Goal: Register for event/course: Sign up to attend an event or enroll in a course

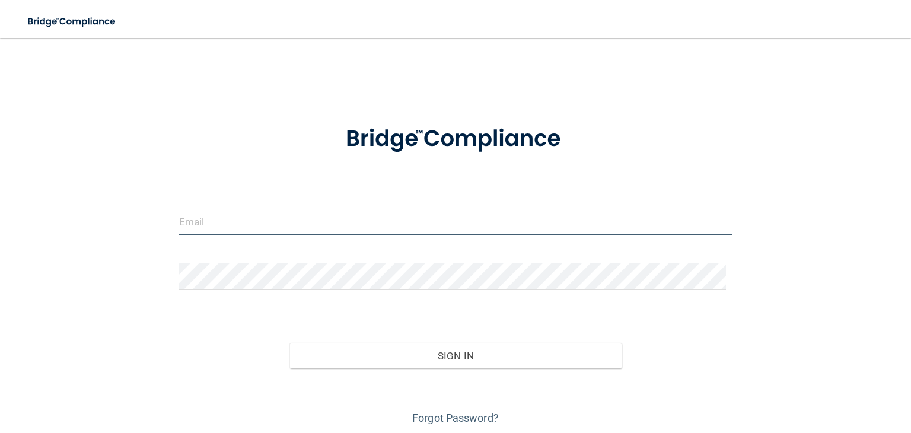
type input "[EMAIL_ADDRESS][DOMAIN_NAME]"
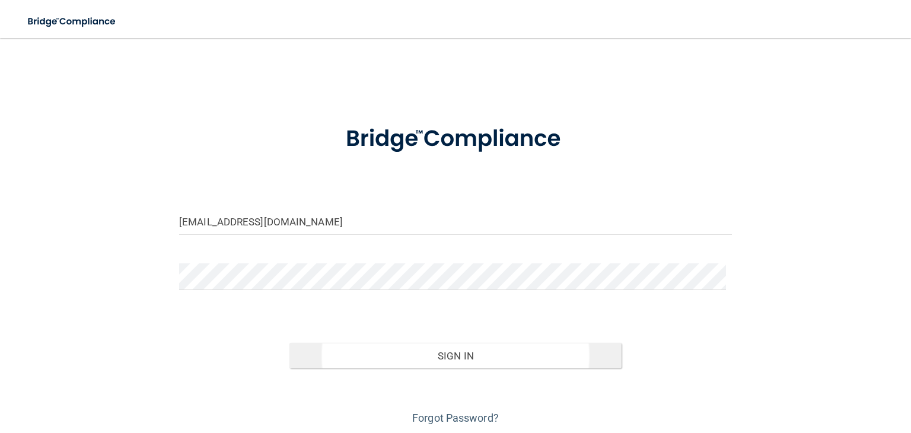
click at [497, 357] on button "Sign In" at bounding box center [456, 356] width 332 height 26
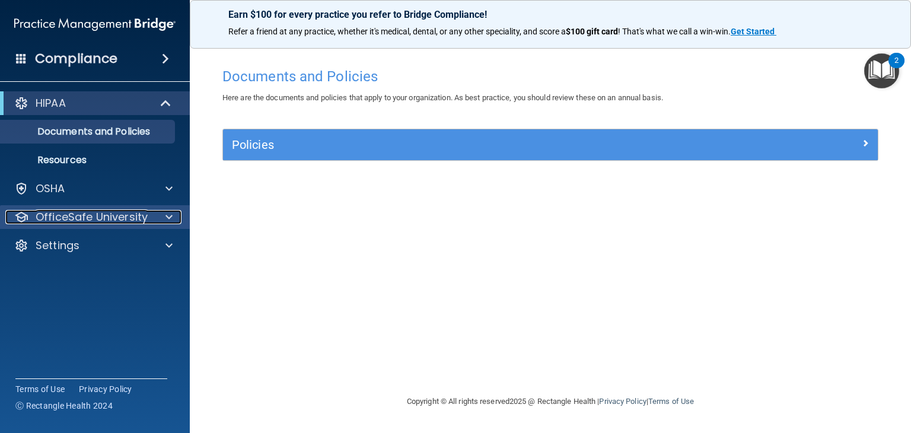
click at [106, 221] on p "OfficeSafe University" at bounding box center [92, 217] width 112 height 14
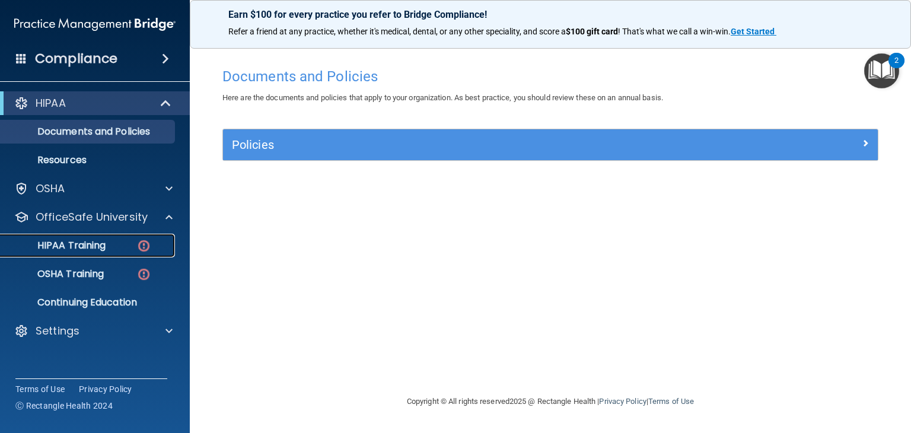
click at [73, 248] on p "HIPAA Training" at bounding box center [57, 246] width 98 height 12
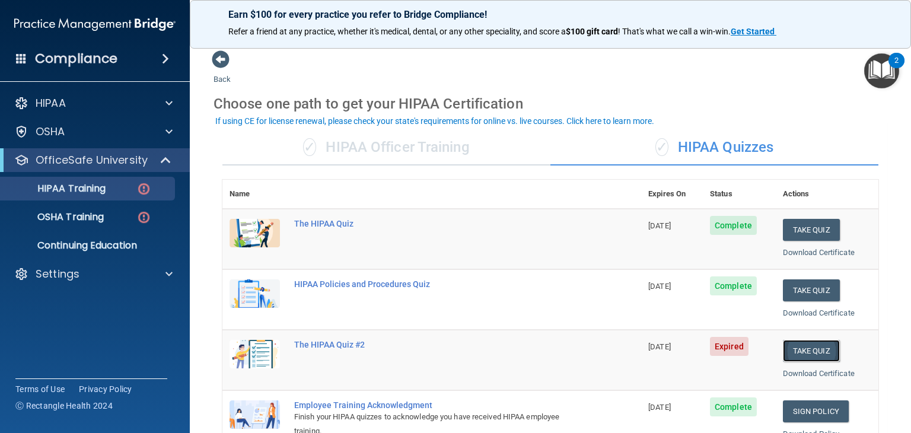
click at [814, 354] on button "Take Quiz" at bounding box center [811, 351] width 57 height 22
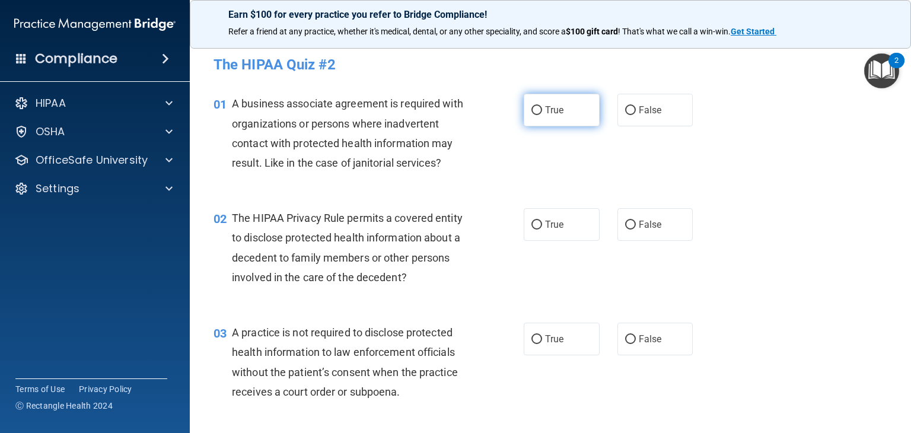
click at [532, 110] on input "True" at bounding box center [537, 110] width 11 height 9
radio input "true"
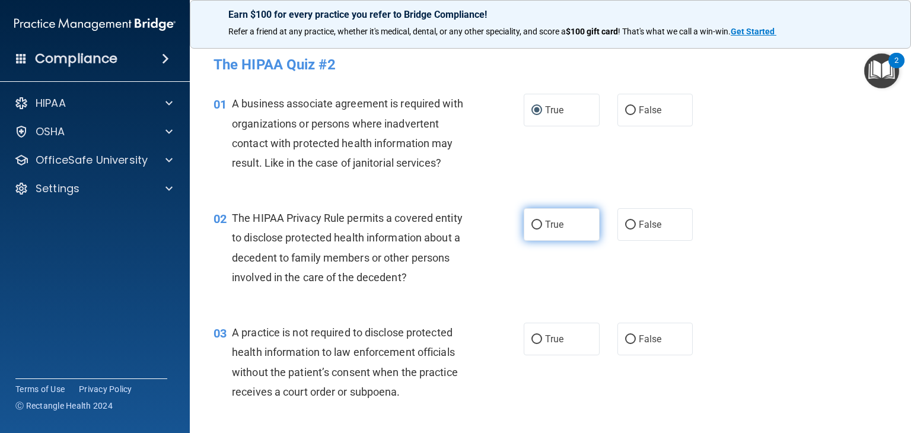
click at [535, 224] on input "True" at bounding box center [537, 225] width 11 height 9
radio input "true"
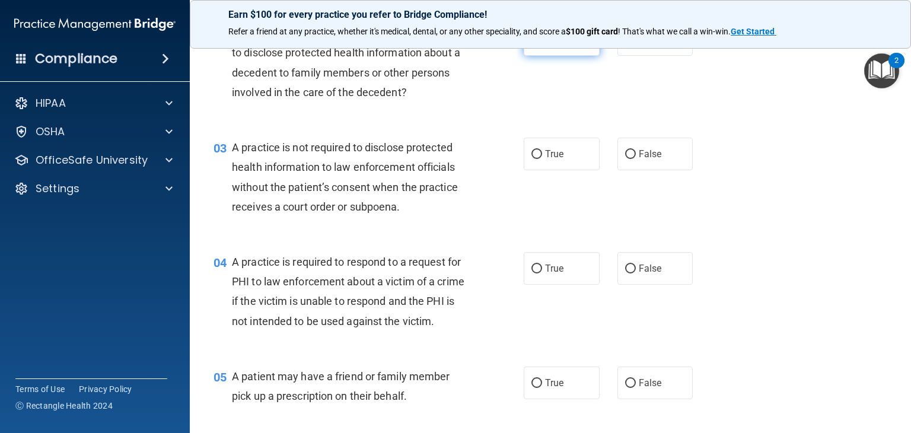
scroll to position [190, 0]
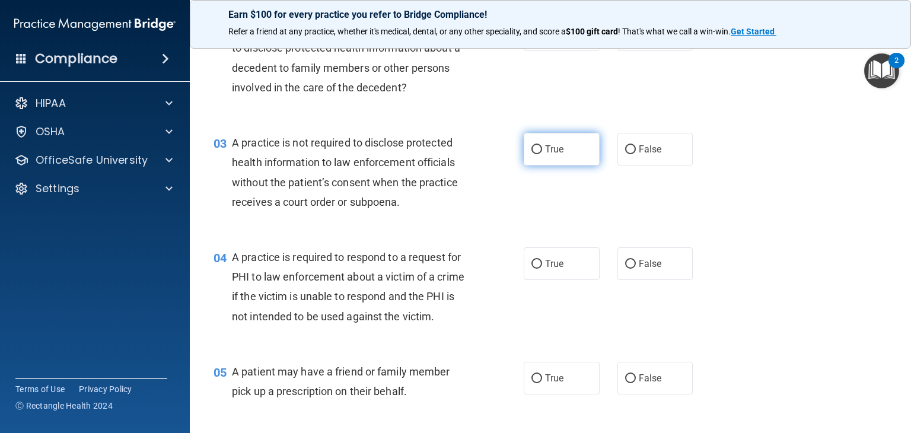
click at [545, 153] on span "True" at bounding box center [554, 149] width 18 height 11
click at [542, 153] on input "True" at bounding box center [537, 149] width 11 height 9
radio input "true"
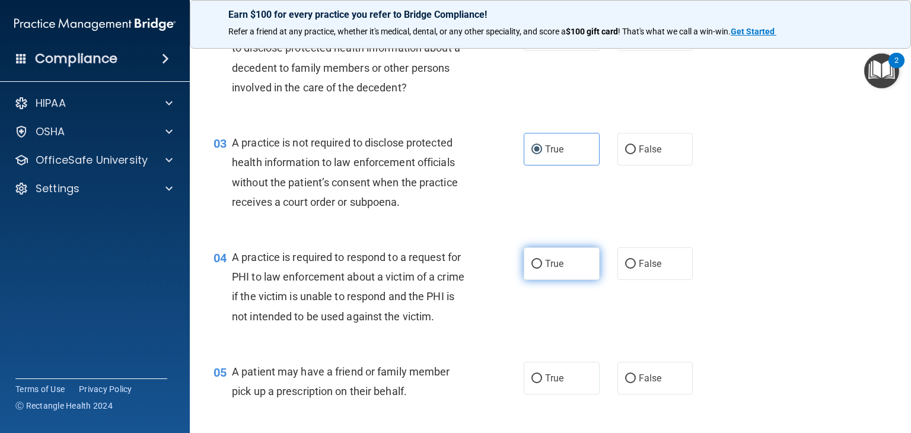
click at [532, 268] on input "True" at bounding box center [537, 264] width 11 height 9
radio input "true"
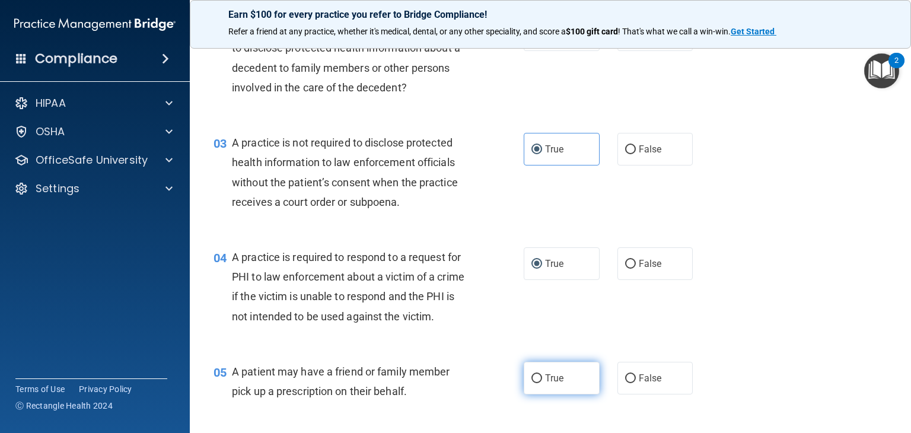
click at [533, 383] on input "True" at bounding box center [537, 378] width 11 height 9
radio input "true"
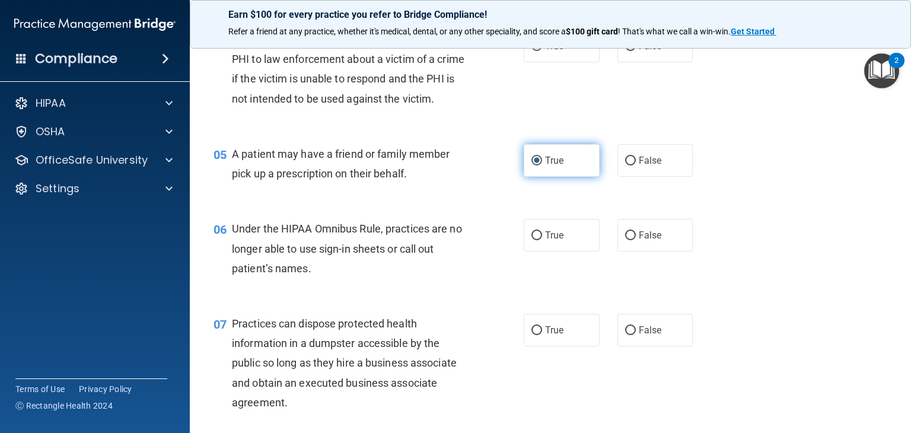
scroll to position [415, 0]
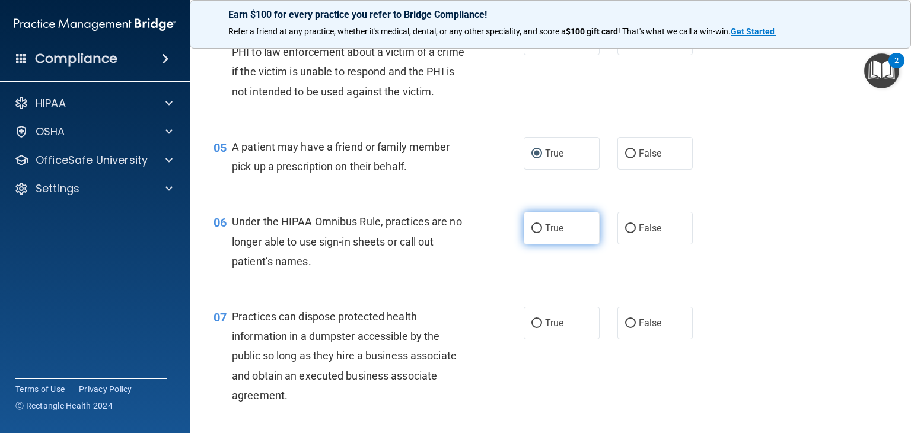
click at [532, 233] on input "True" at bounding box center [537, 228] width 11 height 9
radio input "true"
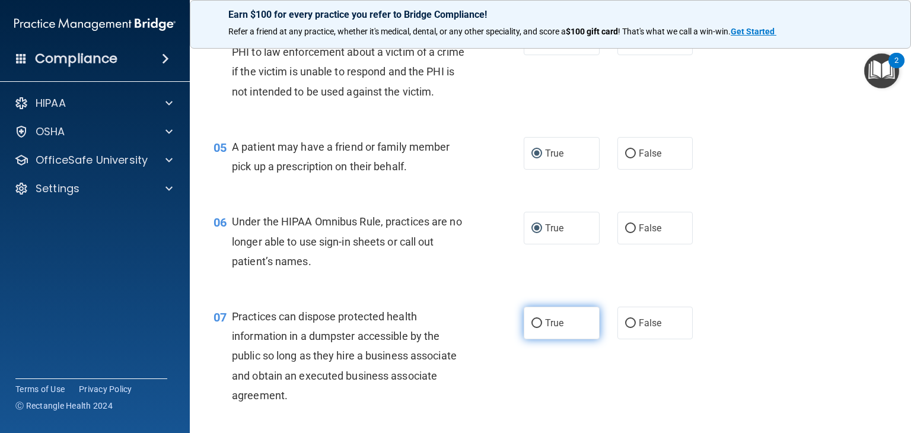
click at [534, 328] on input "True" at bounding box center [537, 323] width 11 height 9
radio input "true"
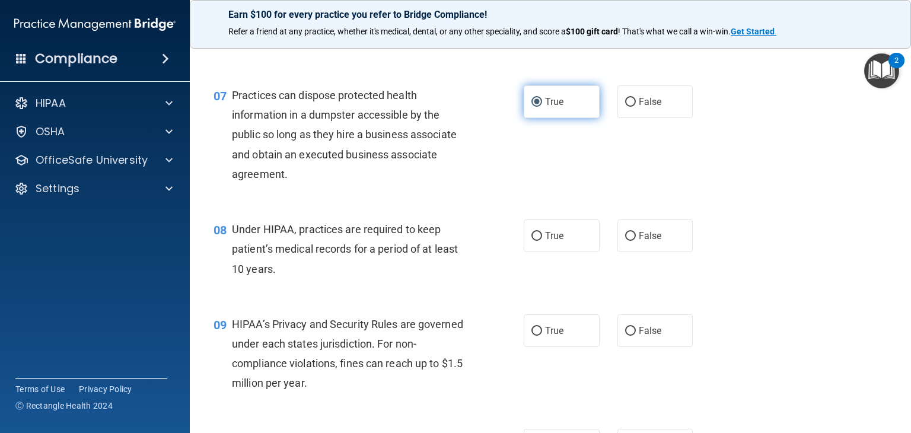
scroll to position [639, 0]
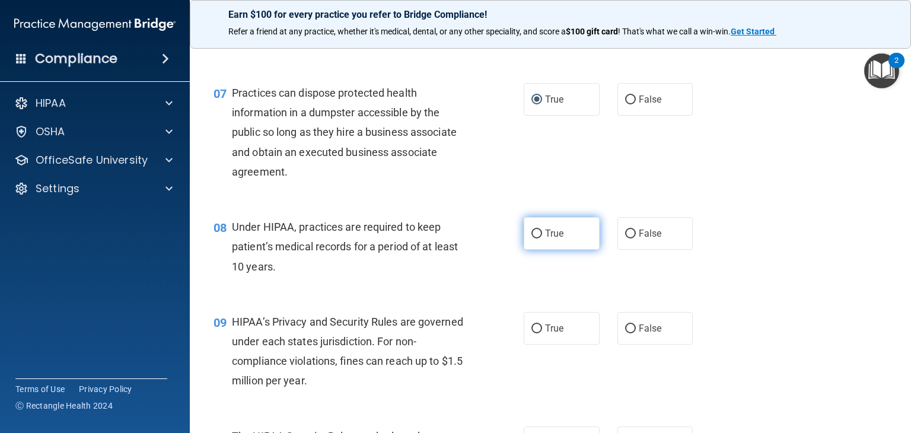
click at [534, 239] on input "True" at bounding box center [537, 234] width 11 height 9
radio input "true"
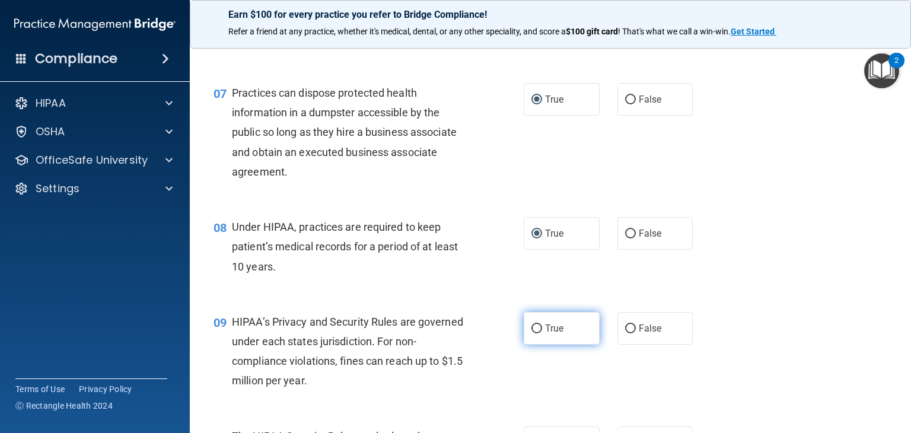
click at [534, 334] on input "True" at bounding box center [537, 329] width 11 height 9
radio input "true"
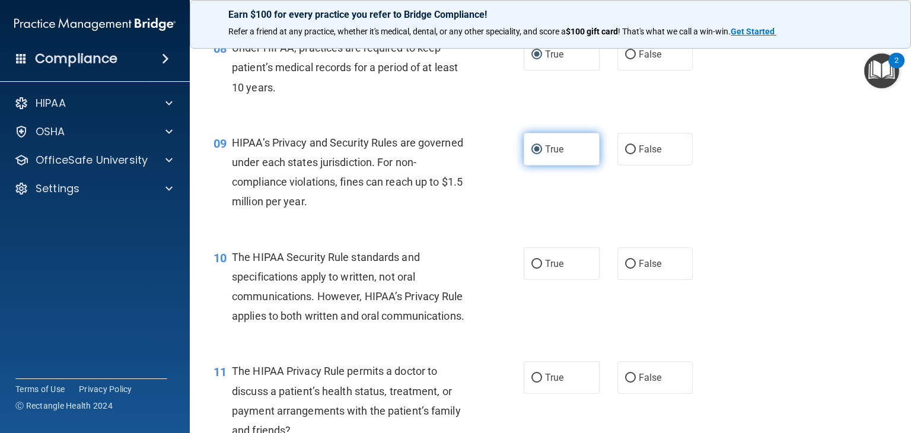
scroll to position [833, 0]
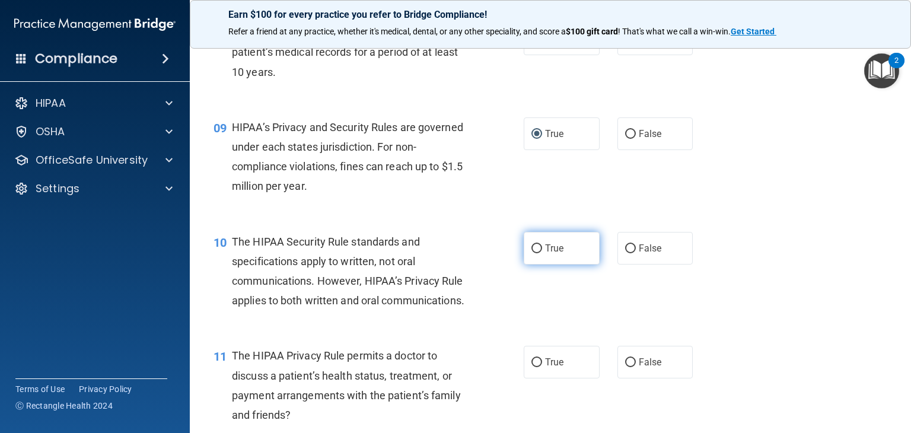
click at [532, 253] on input "True" at bounding box center [537, 248] width 11 height 9
radio input "true"
click at [535, 367] on input "True" at bounding box center [537, 362] width 11 height 9
radio input "true"
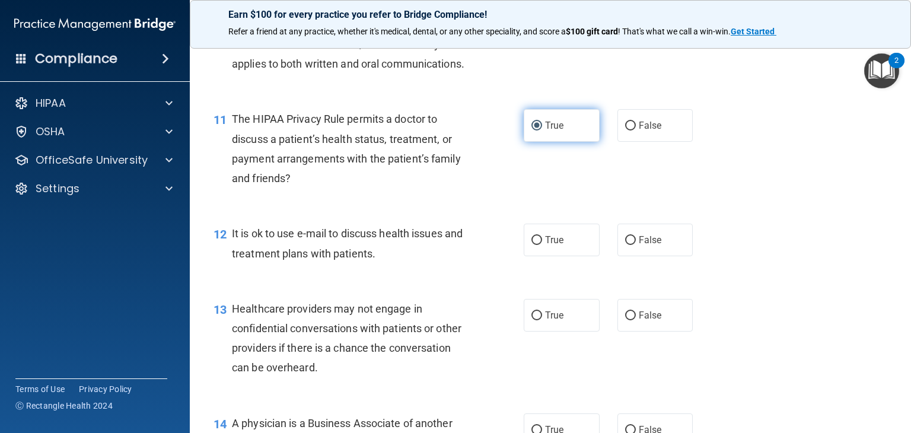
scroll to position [1075, 0]
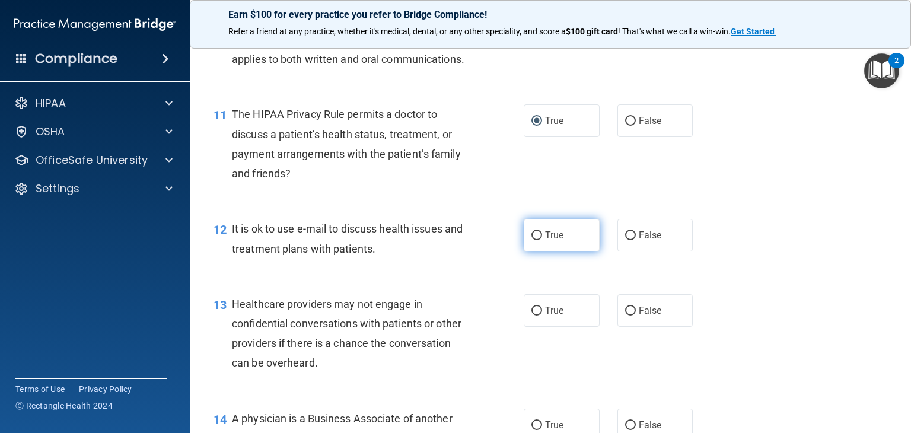
click at [537, 252] on label "True" at bounding box center [562, 235] width 76 height 33
click at [537, 240] on input "True" at bounding box center [537, 235] width 11 height 9
radio input "true"
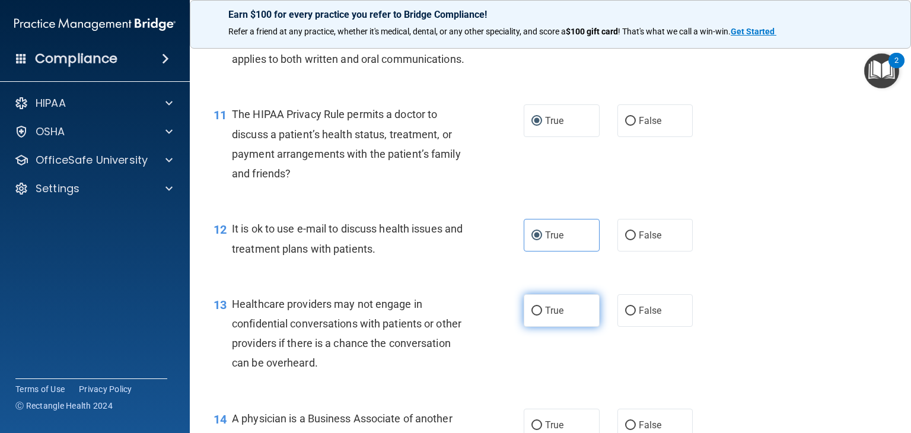
click at [537, 327] on label "True" at bounding box center [562, 310] width 76 height 33
click at [537, 316] on input "True" at bounding box center [537, 311] width 11 height 9
radio input "true"
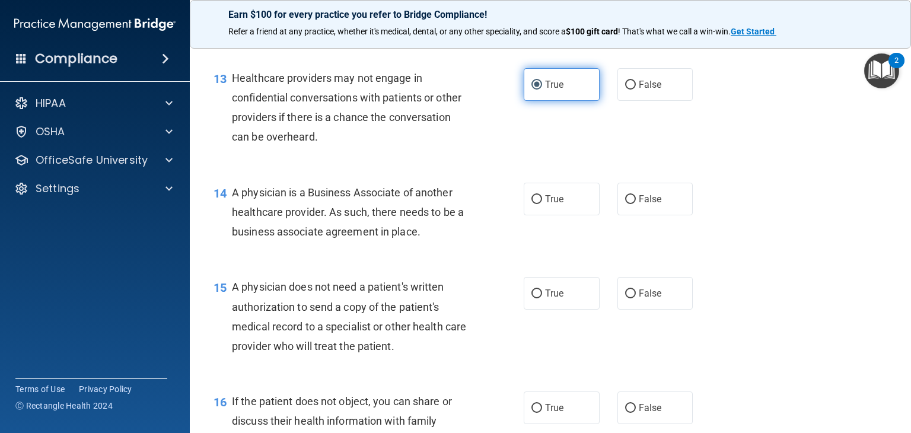
scroll to position [1303, 0]
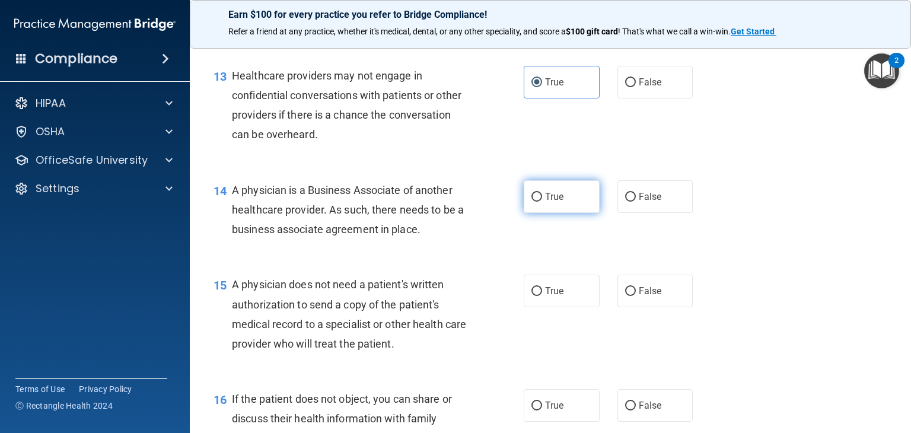
click at [532, 202] on input "True" at bounding box center [537, 197] width 11 height 9
radio input "true"
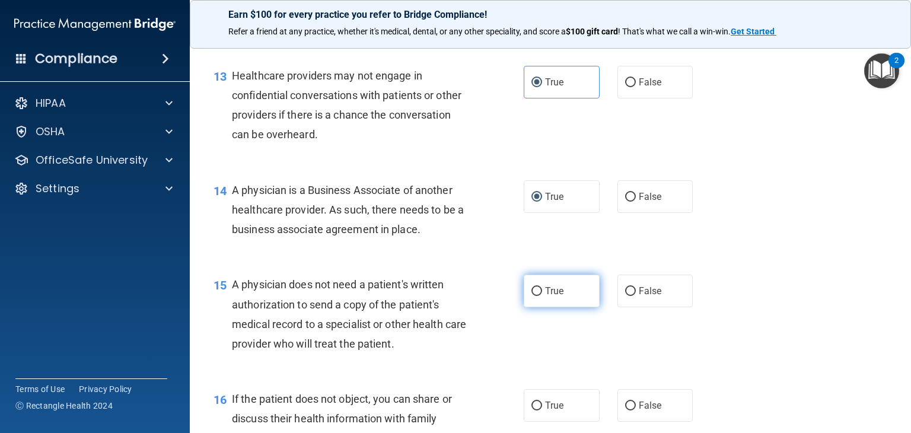
click at [534, 296] on input "True" at bounding box center [537, 291] width 11 height 9
radio input "true"
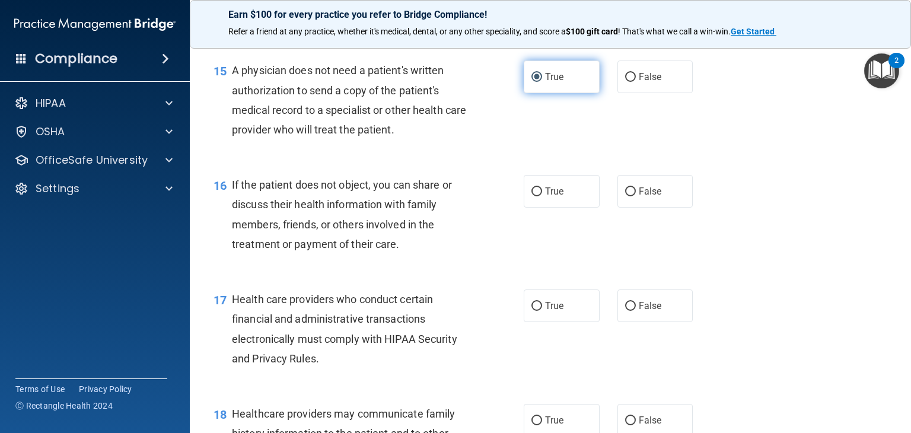
scroll to position [1525, 0]
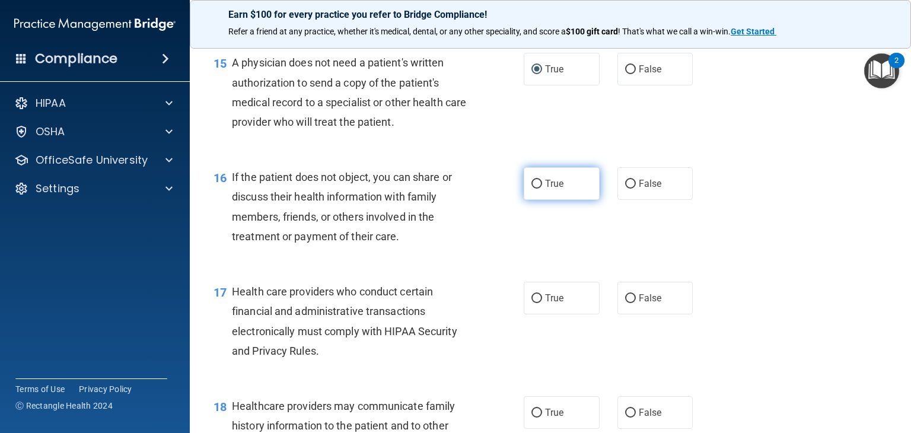
click at [534, 189] on input "True" at bounding box center [537, 184] width 11 height 9
radio input "true"
click at [535, 315] on label "True" at bounding box center [562, 298] width 76 height 33
click at [535, 303] on input "True" at bounding box center [537, 298] width 11 height 9
radio input "true"
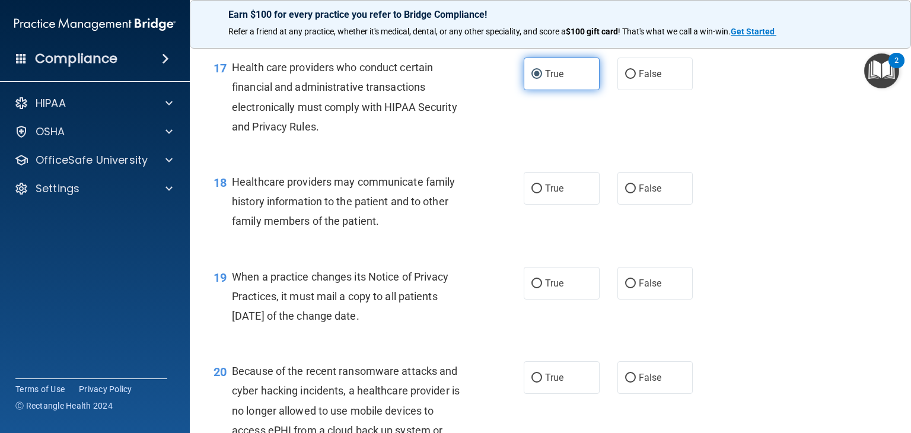
scroll to position [1750, 0]
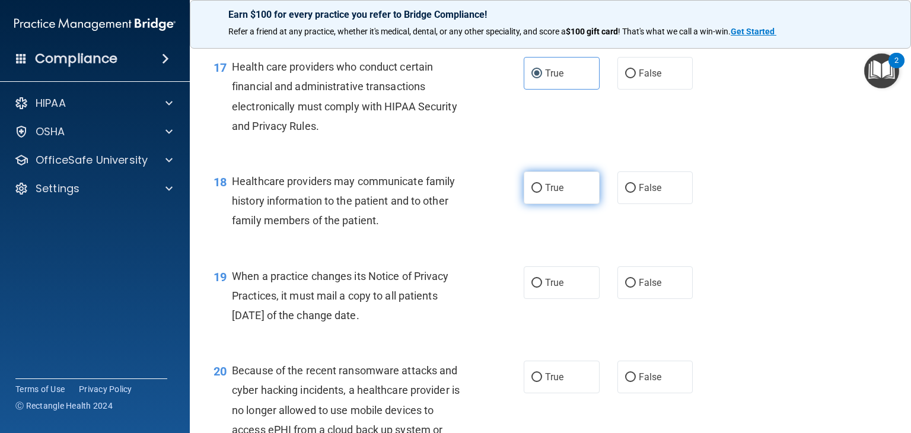
click at [532, 193] on input "True" at bounding box center [537, 188] width 11 height 9
radio input "true"
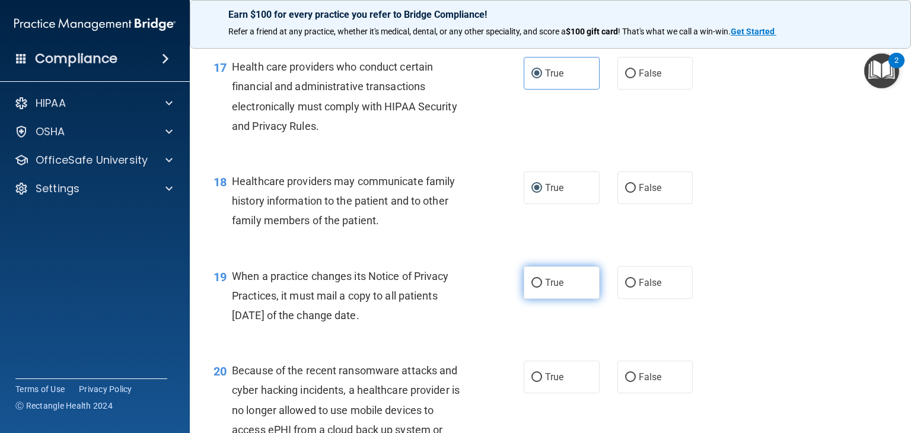
click at [540, 299] on label "True" at bounding box center [562, 282] width 76 height 33
click at [540, 288] on input "True" at bounding box center [537, 283] width 11 height 9
radio input "true"
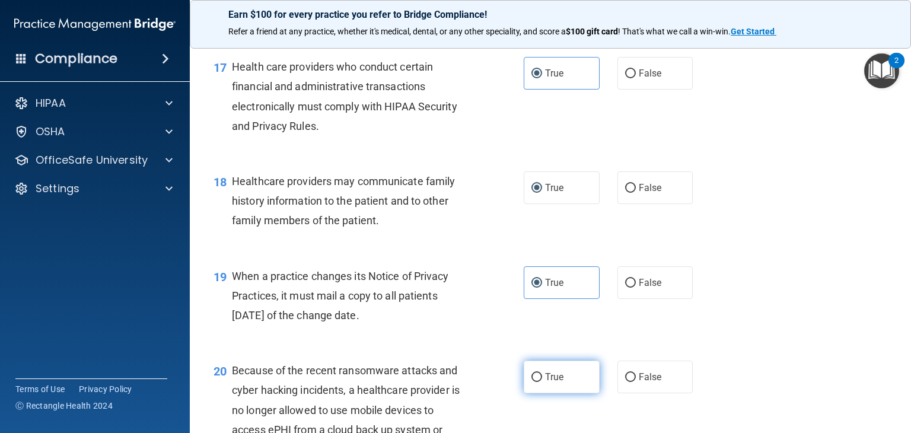
click at [532, 382] on input "True" at bounding box center [537, 377] width 11 height 9
radio input "true"
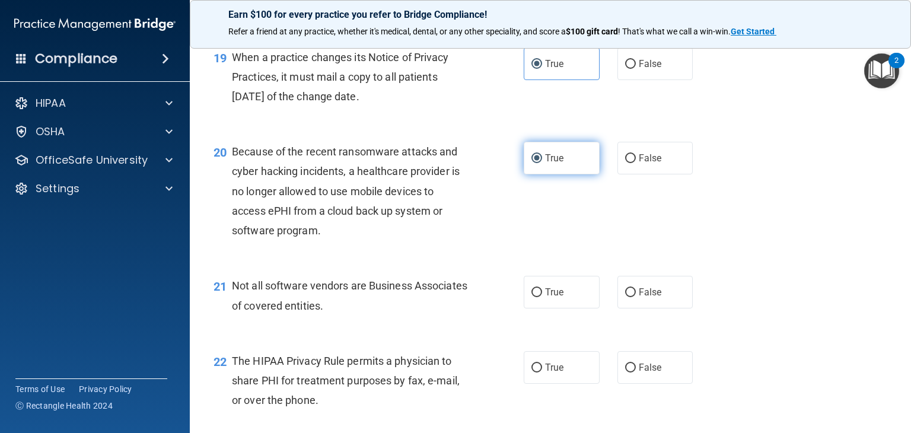
scroll to position [1978, 0]
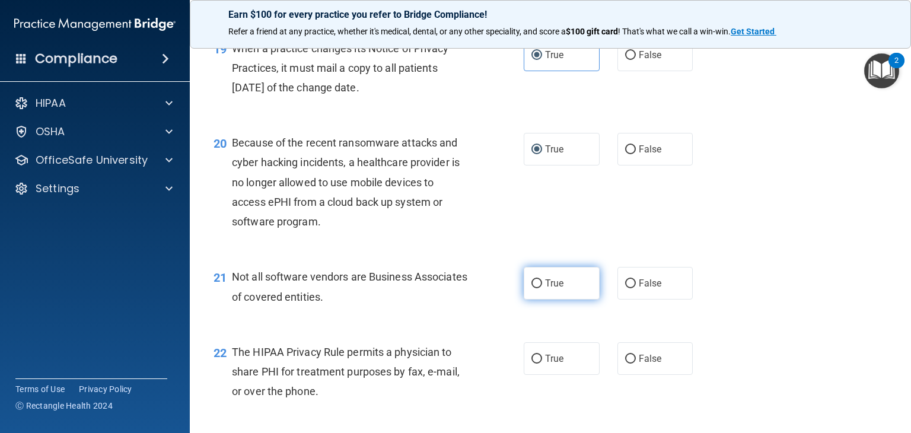
click at [532, 288] on input "True" at bounding box center [537, 284] width 11 height 9
radio input "true"
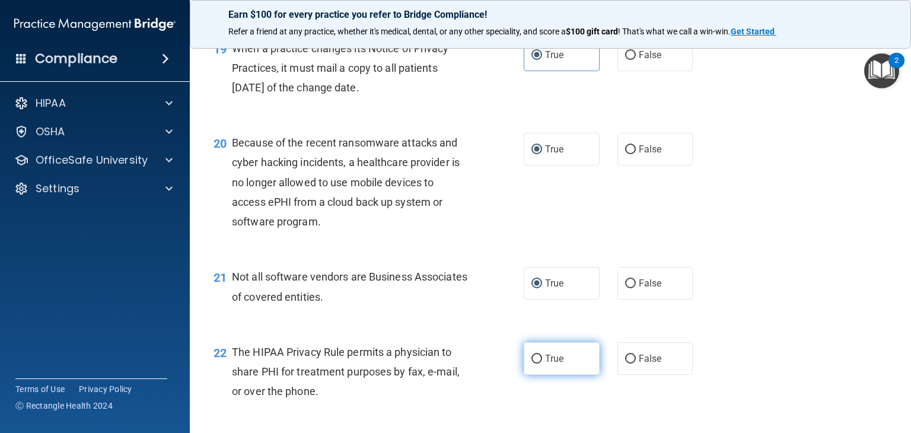
click at [535, 364] on input "True" at bounding box center [537, 359] width 11 height 9
radio input "true"
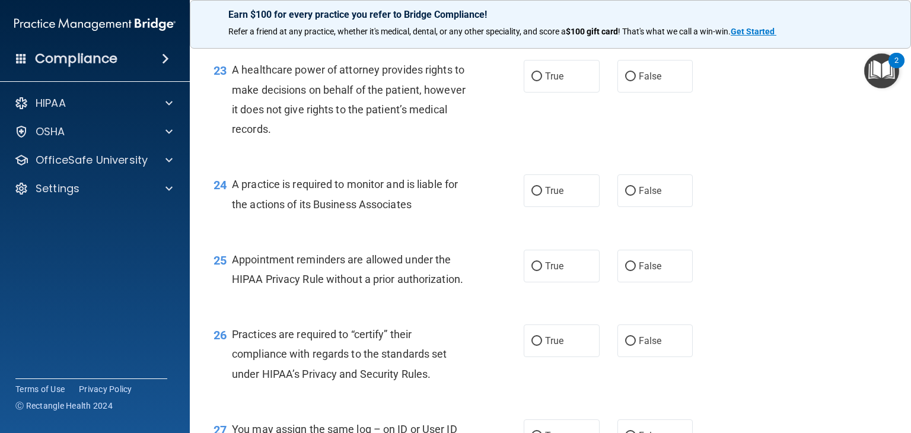
scroll to position [2357, 0]
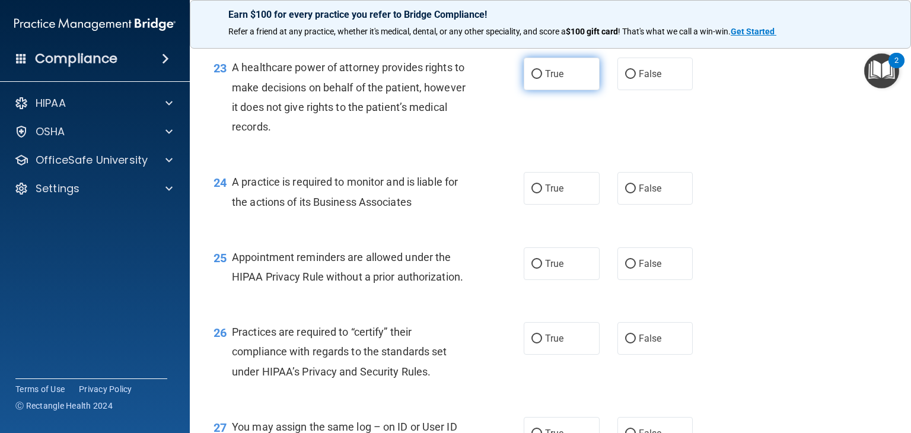
click at [532, 79] on input "True" at bounding box center [537, 74] width 11 height 9
radio input "true"
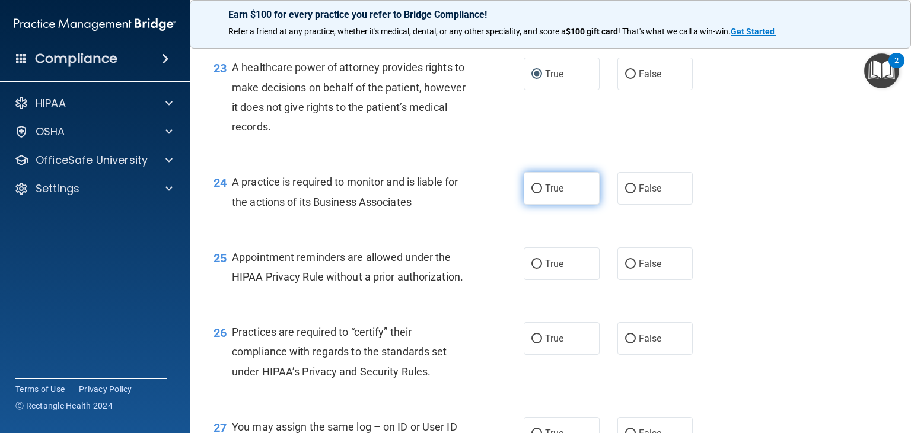
click at [536, 193] on input "True" at bounding box center [537, 189] width 11 height 9
radio input "true"
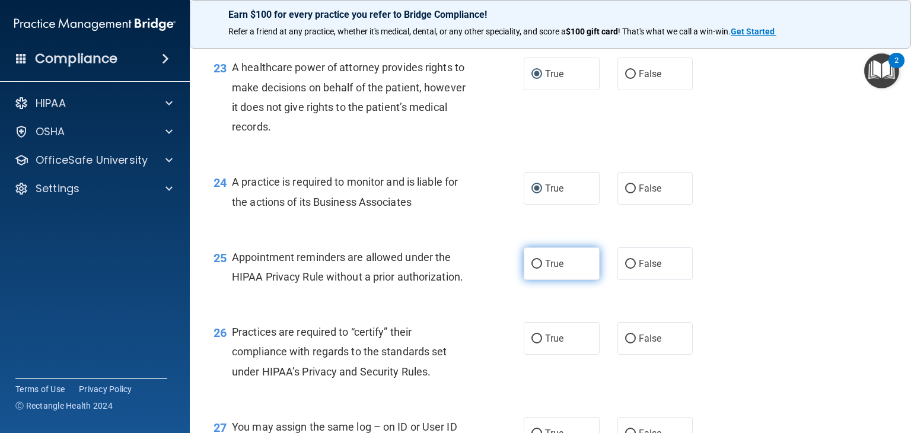
click at [537, 269] on input "True" at bounding box center [537, 264] width 11 height 9
radio input "true"
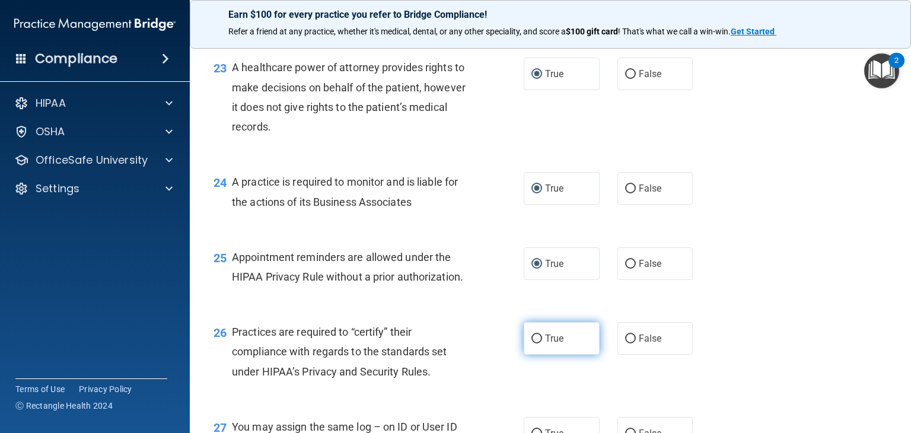
click at [533, 344] on input "True" at bounding box center [537, 339] width 11 height 9
radio input "true"
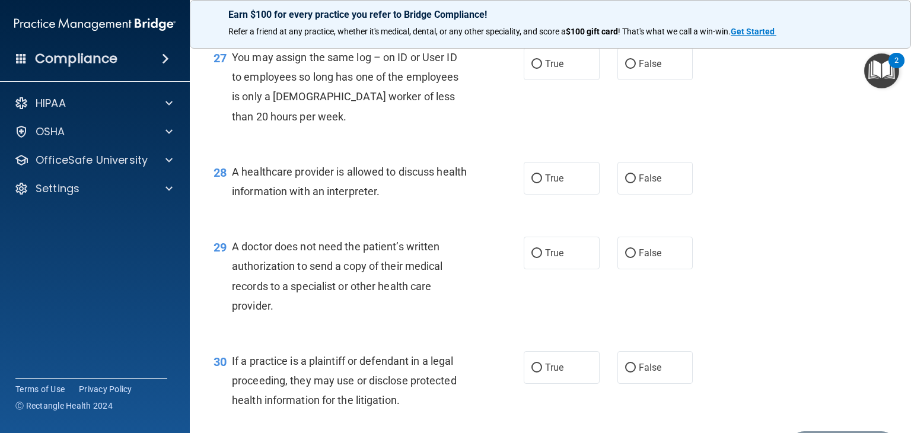
scroll to position [2727, 0]
click at [536, 68] on input "True" at bounding box center [537, 63] width 11 height 9
radio input "true"
click at [534, 183] on input "True" at bounding box center [537, 178] width 11 height 9
radio input "true"
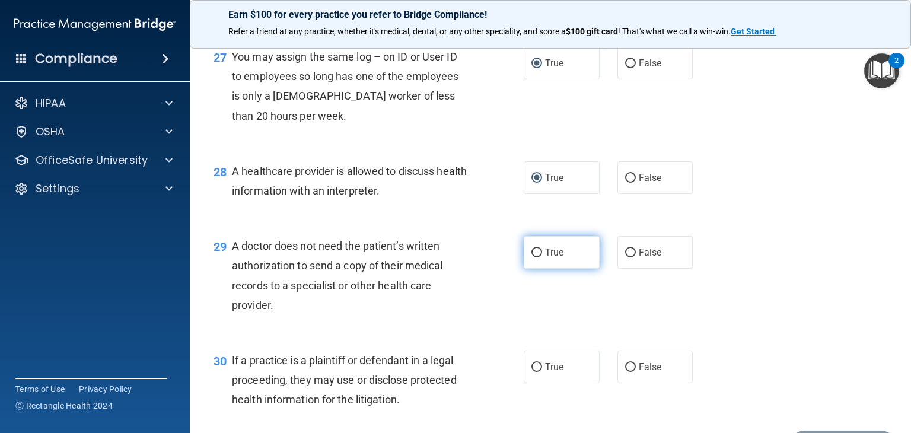
click at [549, 258] on span "True" at bounding box center [554, 252] width 18 height 11
click at [542, 258] on input "True" at bounding box center [537, 253] width 11 height 9
radio input "true"
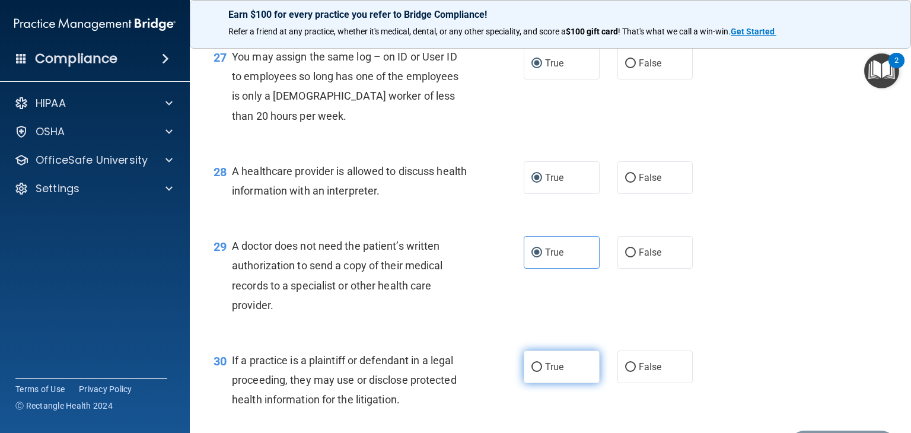
click at [536, 372] on input "True" at bounding box center [537, 367] width 11 height 9
radio input "true"
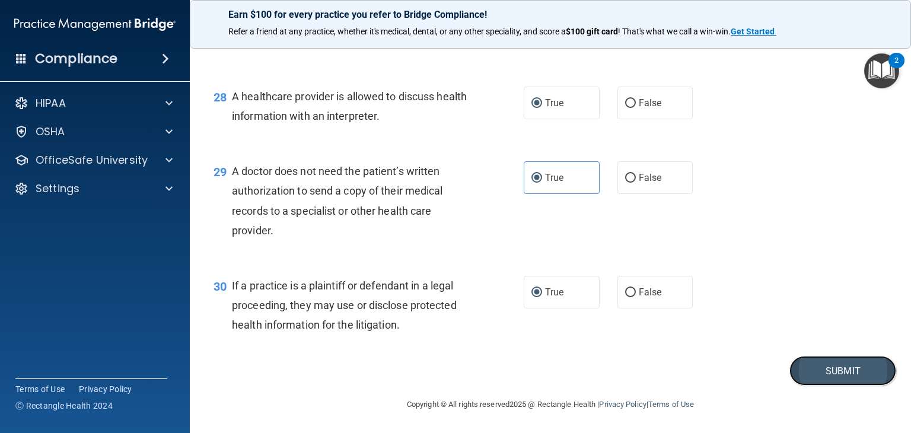
click at [834, 376] on button "Submit" at bounding box center [843, 371] width 107 height 30
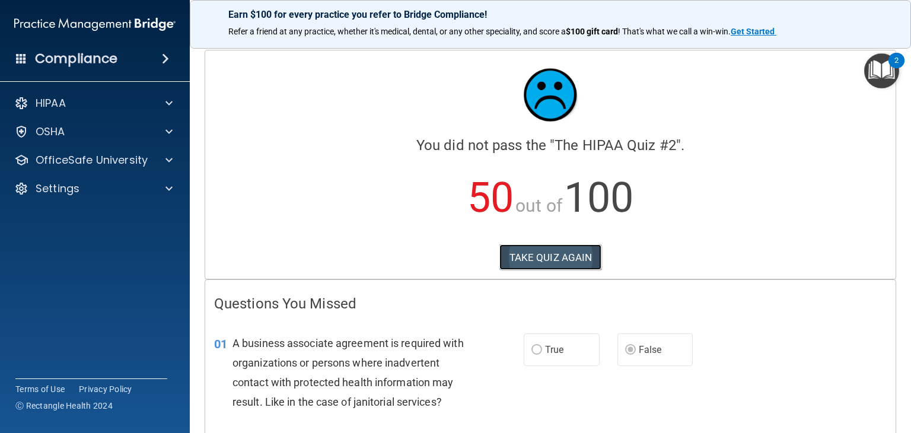
click at [568, 261] on button "TAKE QUIZ AGAIN" at bounding box center [551, 257] width 103 height 26
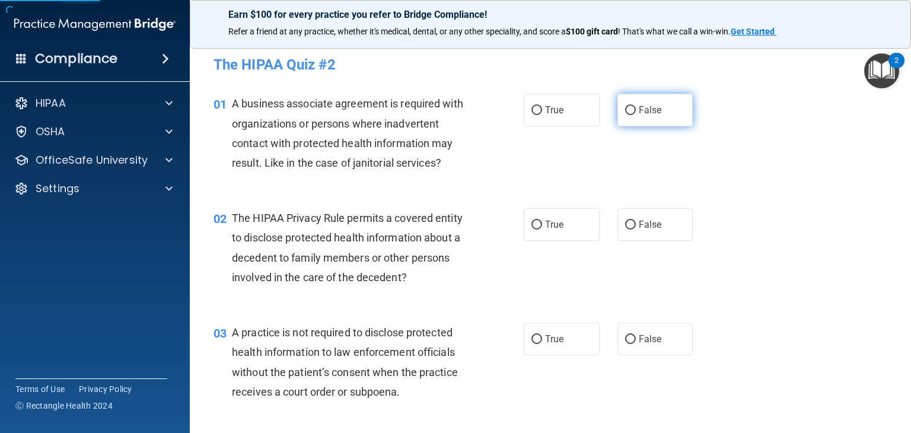
click at [627, 109] on input "False" at bounding box center [630, 110] width 11 height 9
radio input "true"
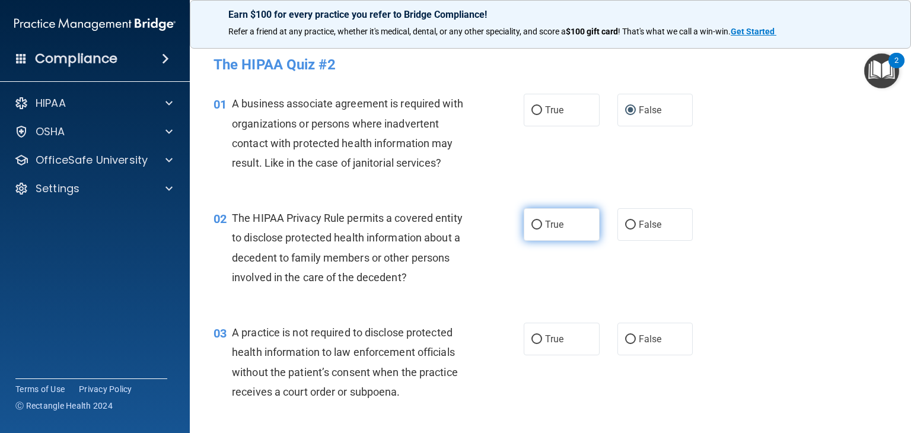
click at [543, 214] on label "True" at bounding box center [562, 224] width 76 height 33
click at [542, 221] on input "True" at bounding box center [537, 225] width 11 height 9
radio input "true"
click at [532, 225] on input "True" at bounding box center [537, 225] width 11 height 9
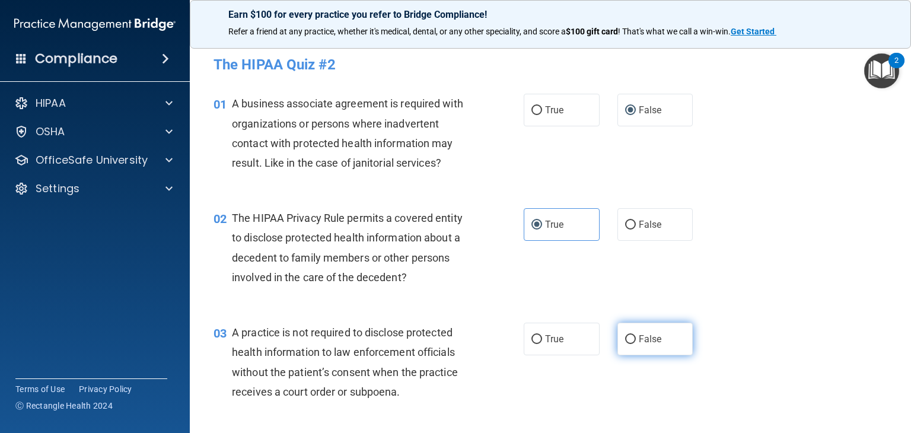
click at [625, 336] on input "False" at bounding box center [630, 339] width 11 height 9
radio input "true"
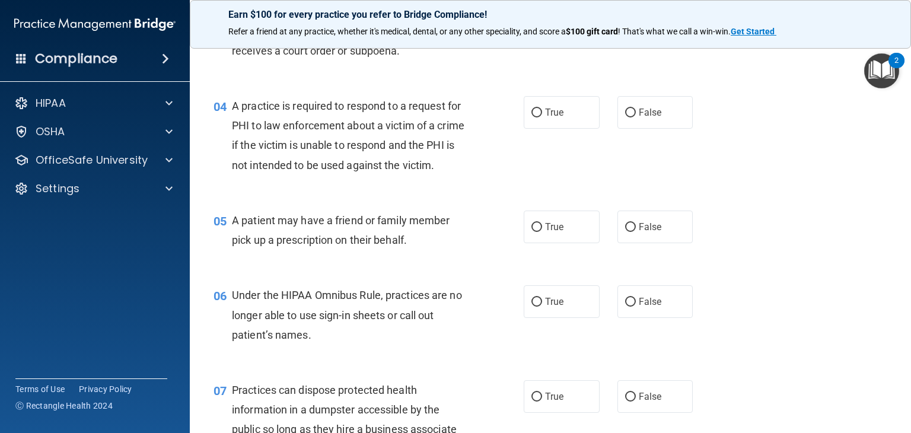
scroll to position [358, 0]
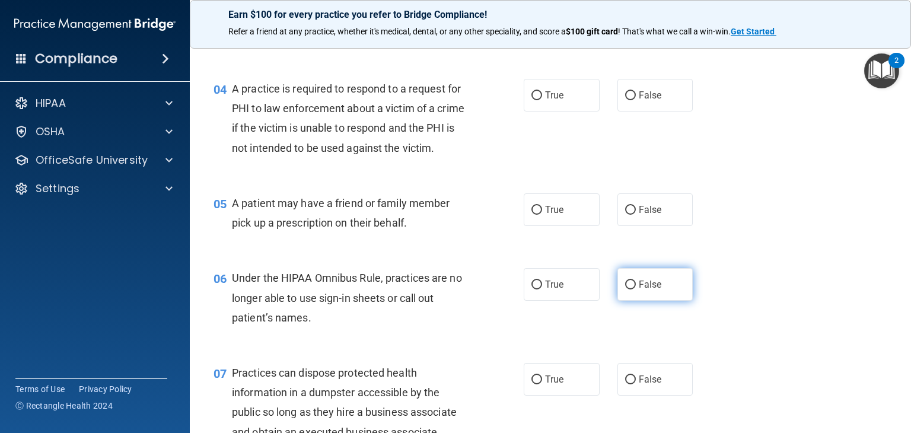
click at [628, 290] on input "False" at bounding box center [630, 285] width 11 height 9
radio input "true"
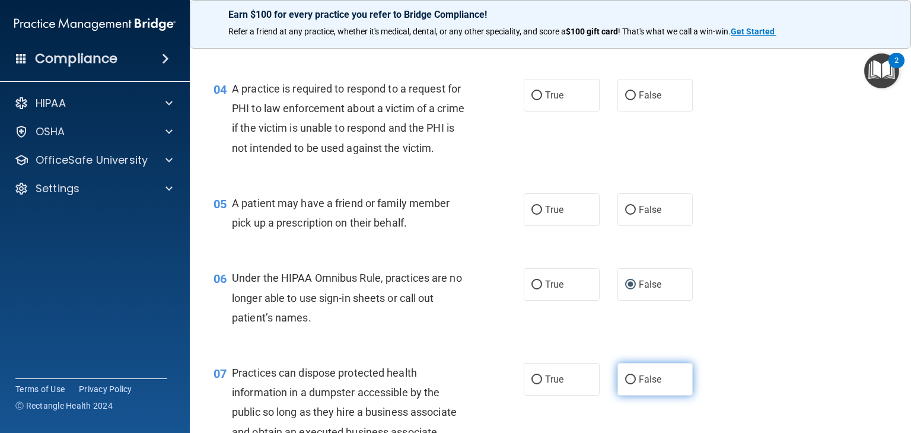
click at [625, 385] on input "False" at bounding box center [630, 380] width 11 height 9
radio input "true"
click at [532, 215] on input "True" at bounding box center [537, 210] width 11 height 9
radio input "true"
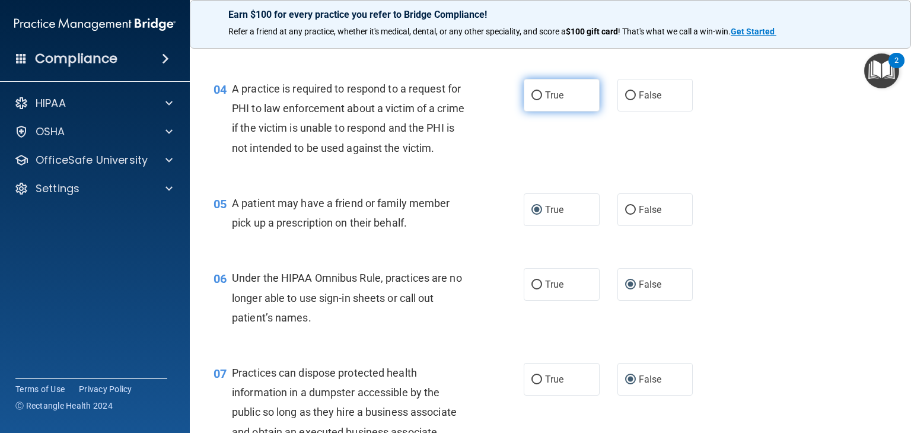
click at [539, 109] on label "True" at bounding box center [562, 95] width 76 height 33
click at [539, 100] on input "True" at bounding box center [537, 95] width 11 height 9
radio input "true"
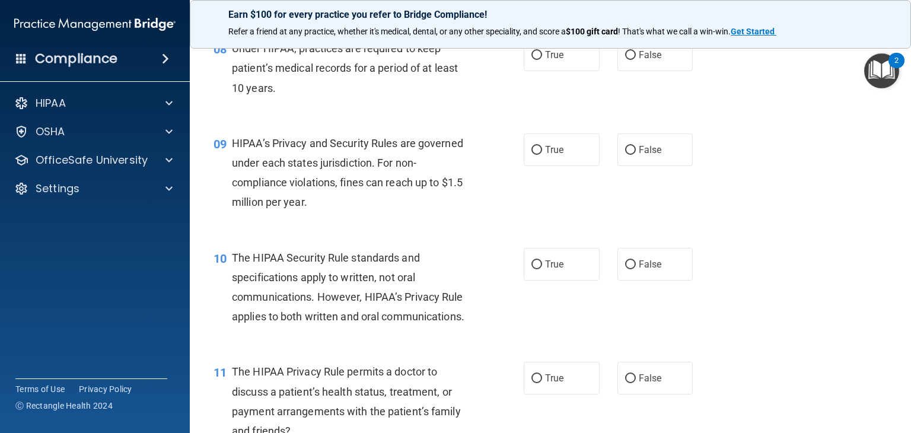
scroll to position [818, 0]
click at [625, 59] on input "False" at bounding box center [630, 54] width 11 height 9
radio input "true"
click at [629, 166] on label "False" at bounding box center [656, 149] width 76 height 33
click at [629, 154] on input "False" at bounding box center [630, 149] width 11 height 9
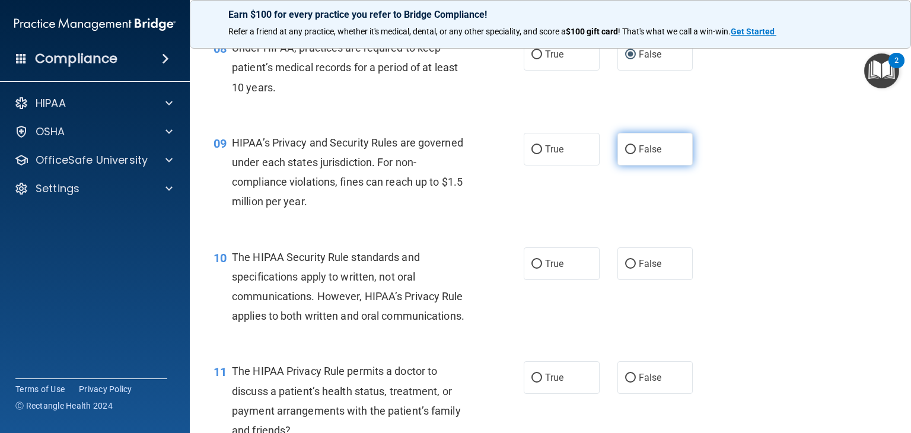
radio input "true"
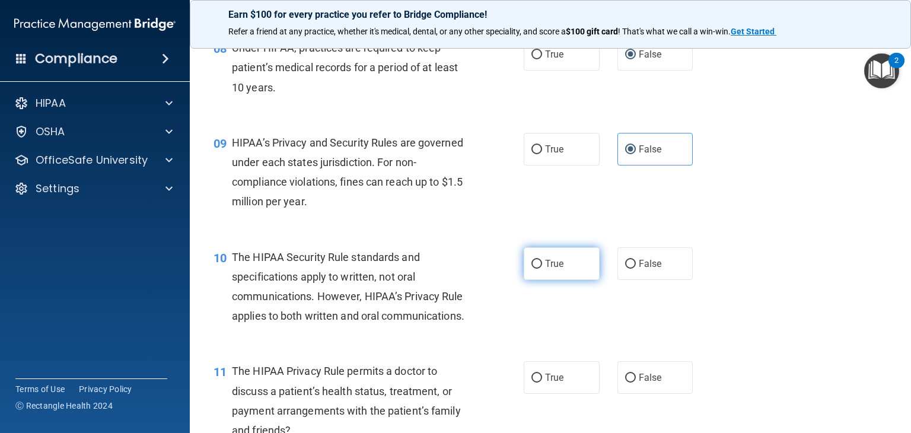
click at [534, 280] on label "True" at bounding box center [562, 263] width 76 height 33
click at [534, 269] on input "True" at bounding box center [537, 264] width 11 height 9
radio input "true"
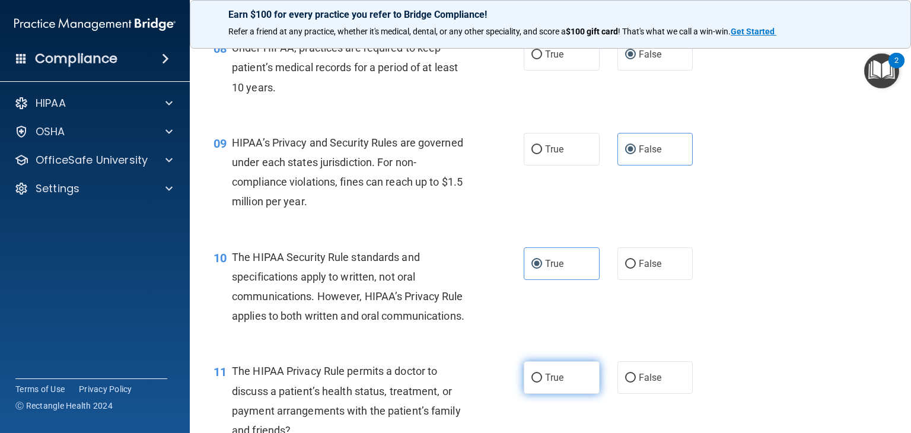
click at [533, 383] on input "True" at bounding box center [537, 378] width 11 height 9
radio input "true"
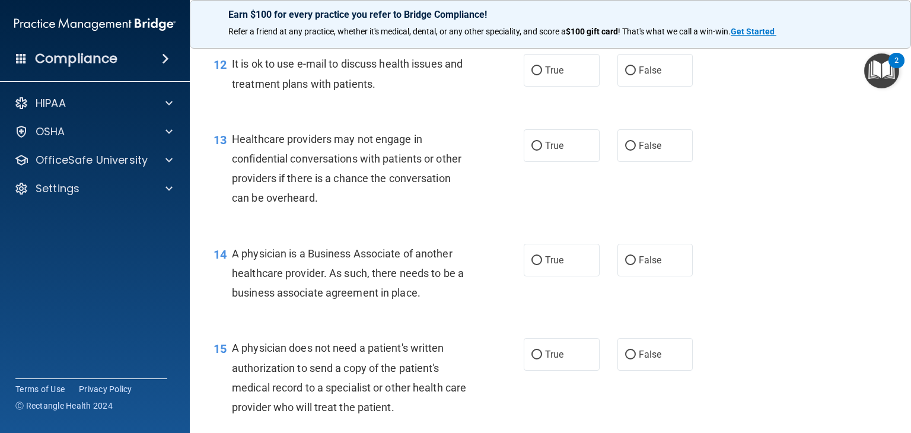
scroll to position [1240, 0]
click at [532, 75] on input "True" at bounding box center [537, 70] width 11 height 9
radio input "true"
click at [625, 150] on input "False" at bounding box center [630, 145] width 11 height 9
radio input "true"
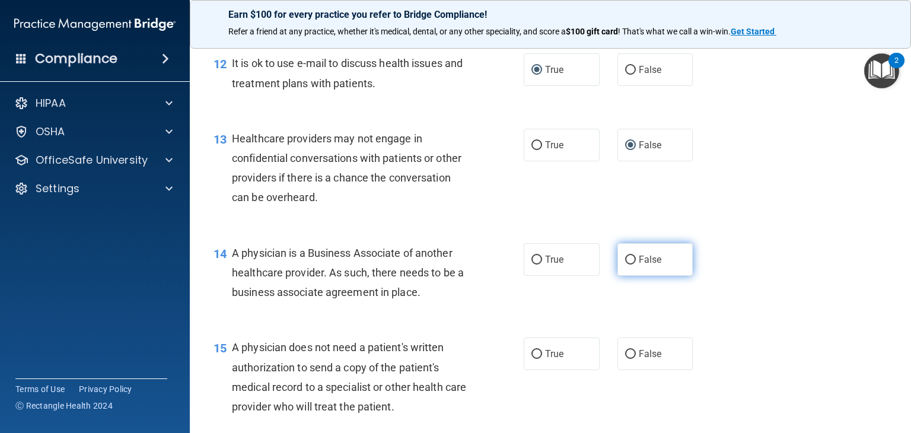
click at [626, 265] on input "False" at bounding box center [630, 260] width 11 height 9
radio input "true"
click at [532, 359] on input "True" at bounding box center [537, 354] width 11 height 9
radio input "true"
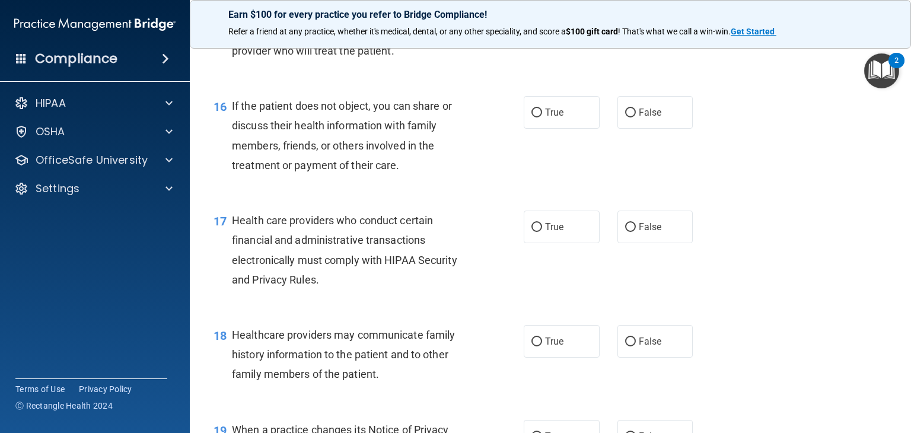
scroll to position [1599, 0]
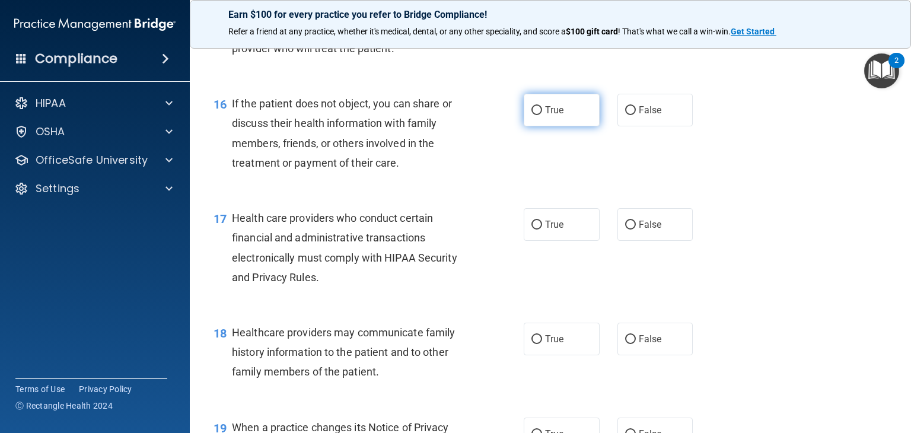
click at [533, 115] on input "True" at bounding box center [537, 110] width 11 height 9
radio input "true"
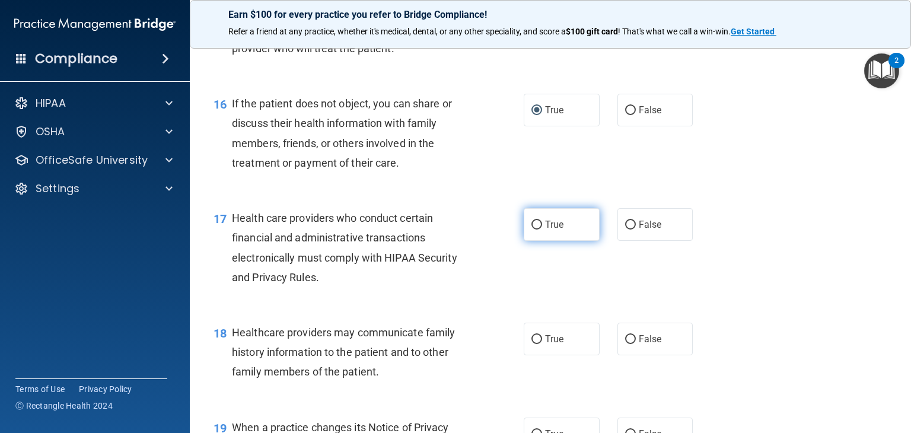
click at [532, 230] on input "True" at bounding box center [537, 225] width 11 height 9
radio input "true"
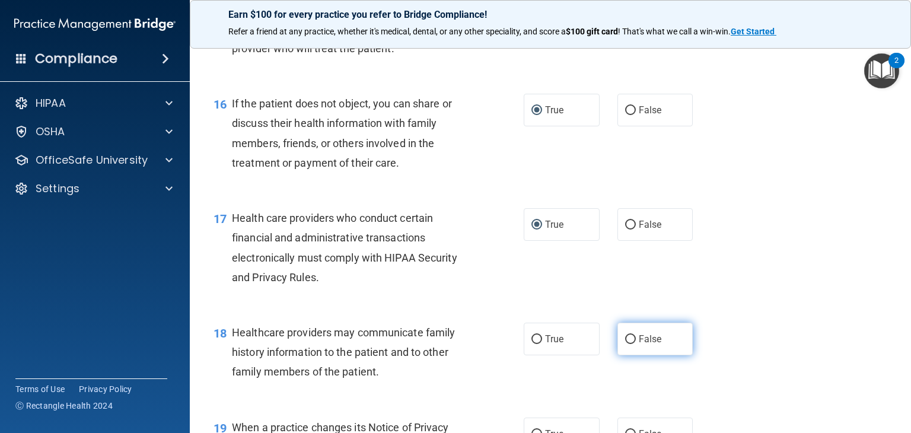
click at [624, 355] on label "False" at bounding box center [656, 339] width 76 height 33
click at [625, 344] on input "False" at bounding box center [630, 339] width 11 height 9
radio input "true"
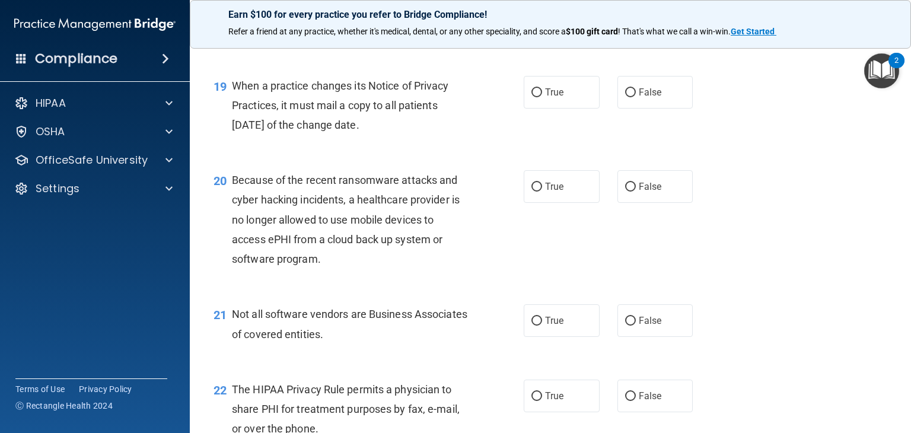
scroll to position [1941, 0]
click at [625, 97] on input "False" at bounding box center [630, 92] width 11 height 9
radio input "true"
click at [627, 191] on input "False" at bounding box center [630, 186] width 11 height 9
radio input "true"
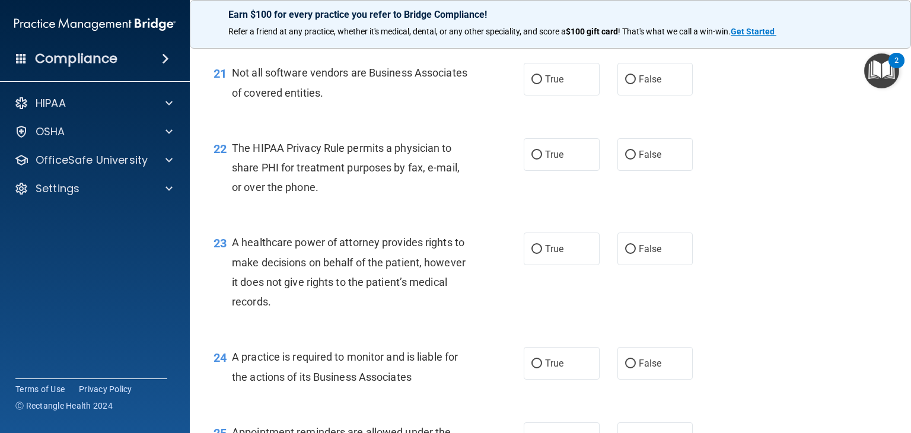
scroll to position [2186, 0]
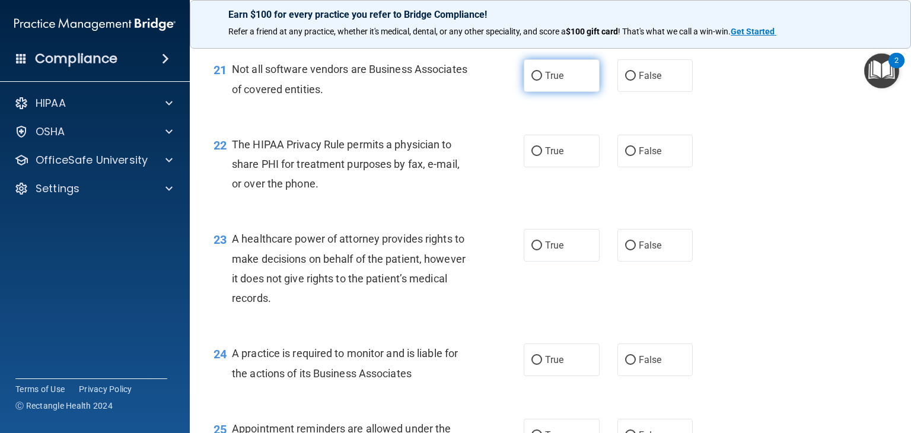
click at [535, 81] on input "True" at bounding box center [537, 76] width 11 height 9
radio input "true"
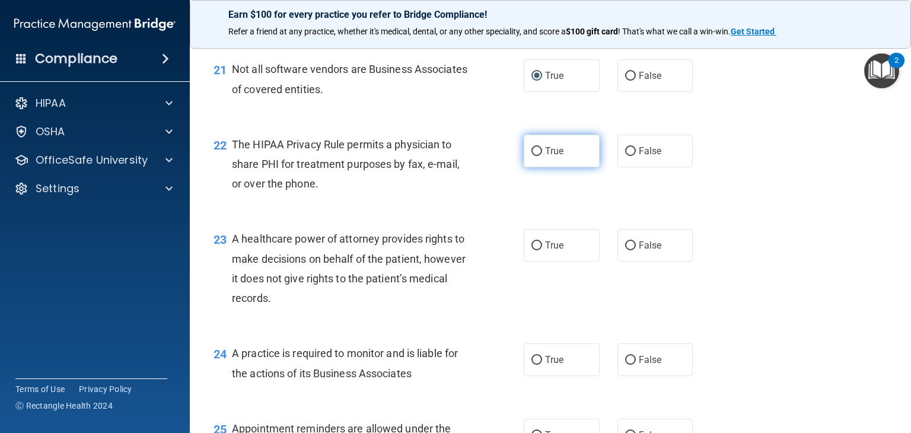
click at [534, 167] on label "True" at bounding box center [562, 151] width 76 height 33
click at [534, 156] on input "True" at bounding box center [537, 151] width 11 height 9
radio input "true"
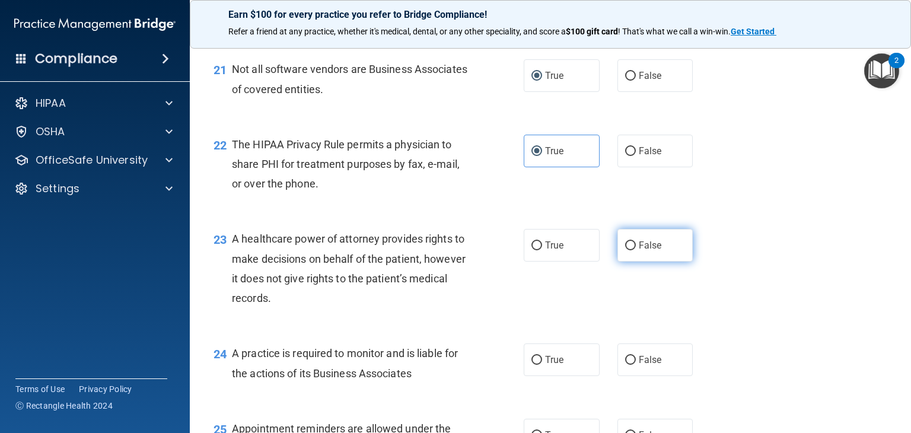
click at [625, 250] on input "False" at bounding box center [630, 246] width 11 height 9
radio input "true"
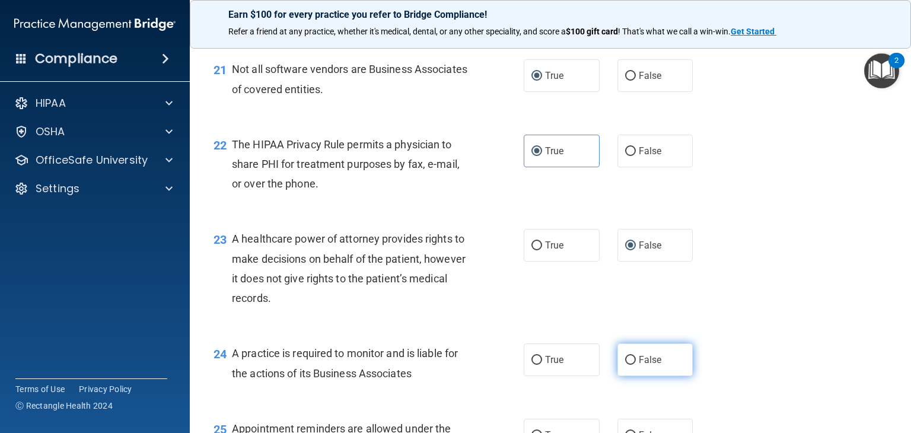
click at [625, 365] on input "False" at bounding box center [630, 360] width 11 height 9
radio input "true"
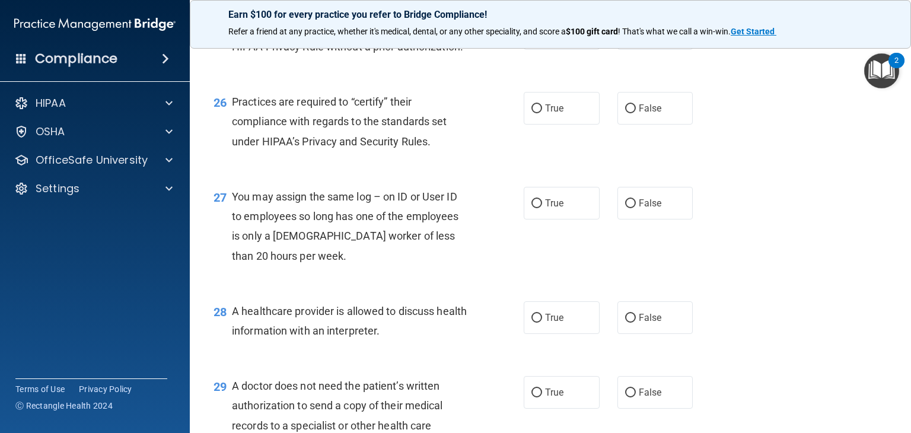
scroll to position [2587, 0]
click at [532, 39] on input "True" at bounding box center [537, 34] width 11 height 9
radio input "true"
click at [625, 113] on input "False" at bounding box center [630, 108] width 11 height 9
radio input "true"
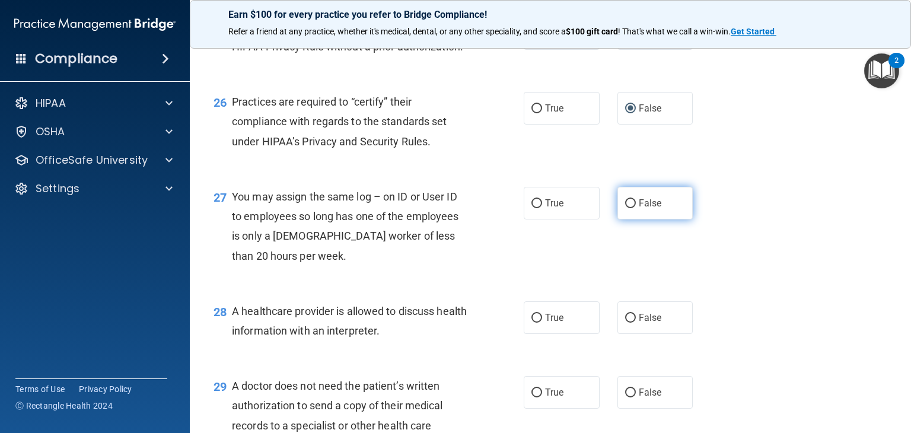
click at [625, 208] on input "False" at bounding box center [630, 203] width 11 height 9
radio input "true"
click at [532, 323] on input "True" at bounding box center [537, 318] width 11 height 9
radio input "true"
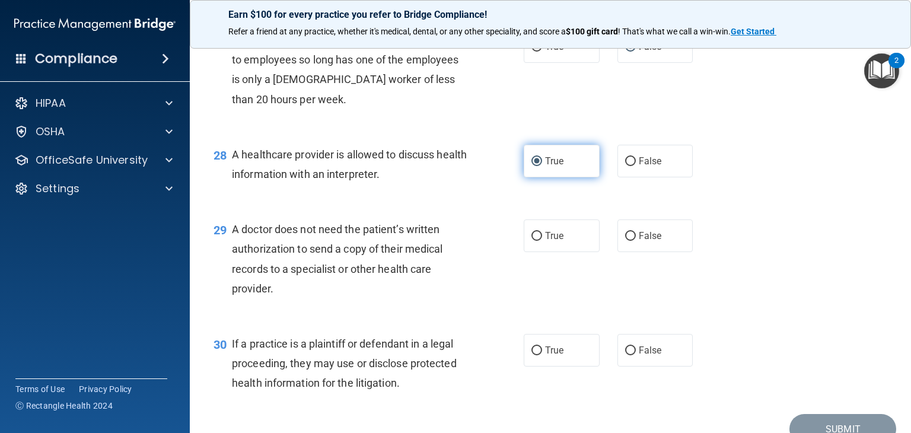
scroll to position [2746, 0]
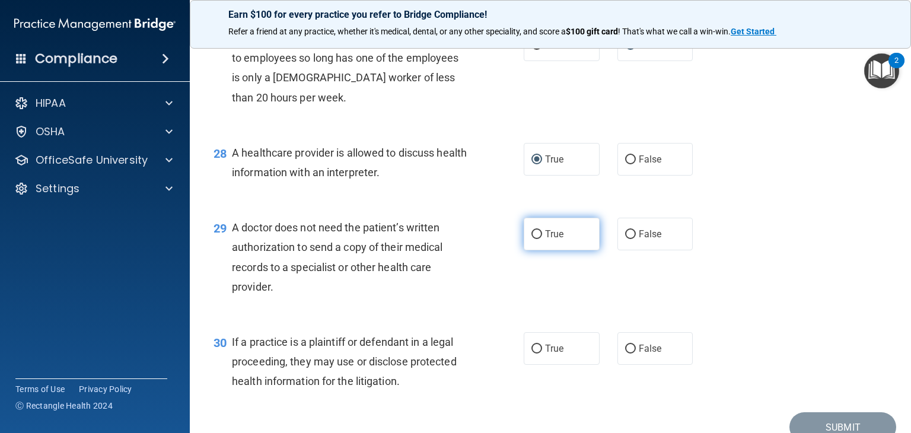
click at [534, 239] on input "True" at bounding box center [537, 234] width 11 height 9
radio input "true"
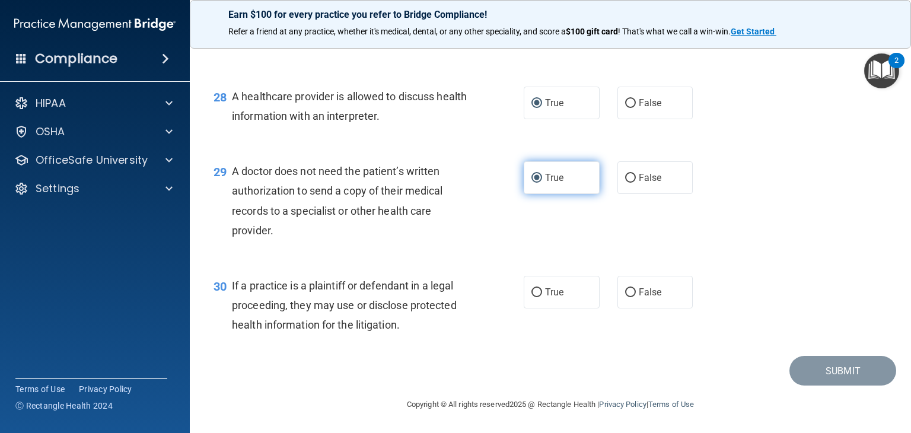
scroll to position [2842, 0]
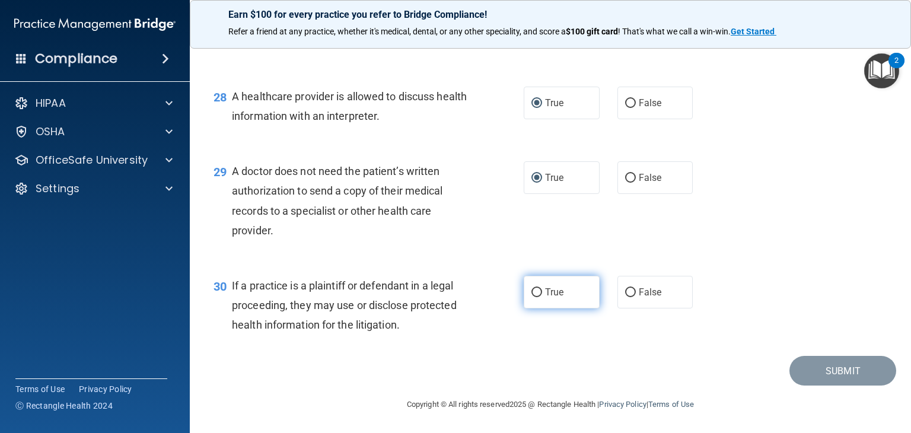
click at [532, 296] on input "True" at bounding box center [537, 292] width 11 height 9
radio input "true"
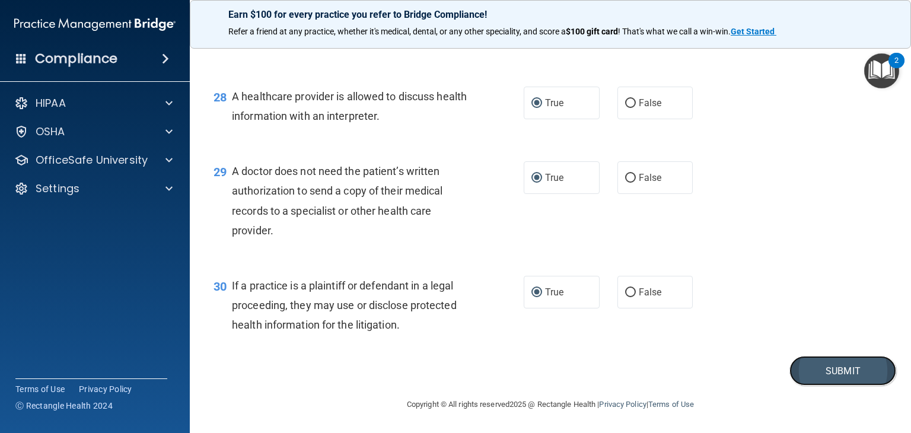
click at [840, 371] on button "Submit" at bounding box center [843, 371] width 107 height 30
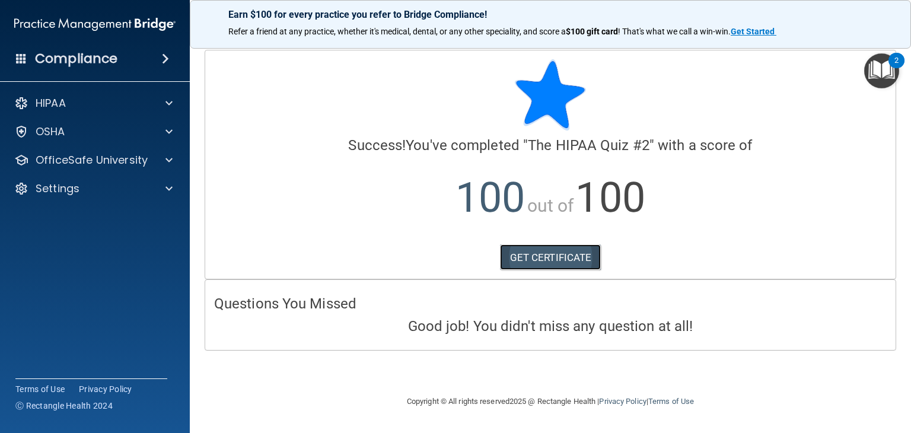
click at [574, 259] on link "GET CERTIFICATE" at bounding box center [550, 257] width 101 height 26
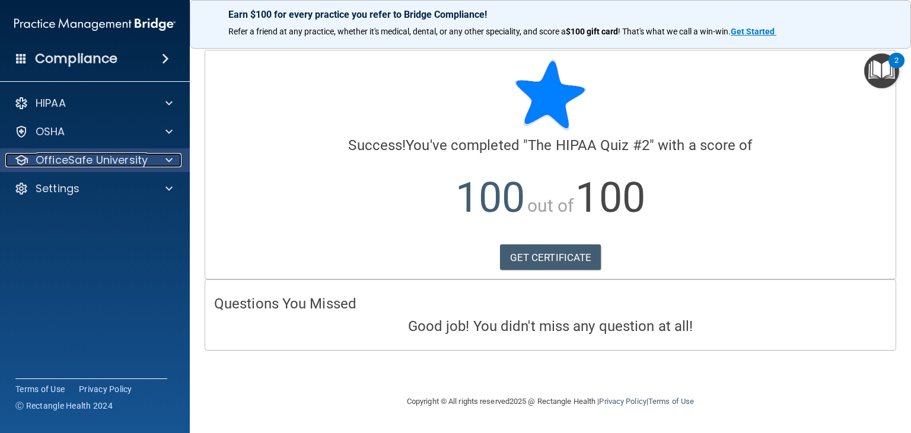
click at [113, 167] on p "OfficeSafe University" at bounding box center [92, 160] width 112 height 14
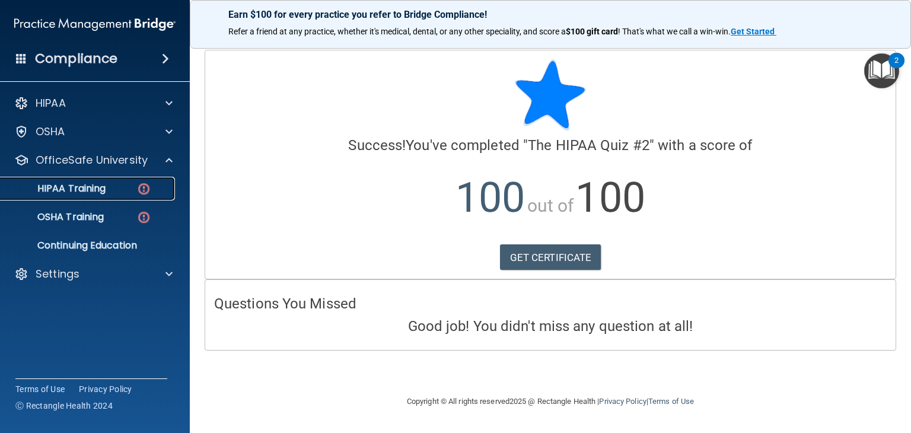
click at [100, 192] on p "HIPAA Training" at bounding box center [57, 189] width 98 height 12
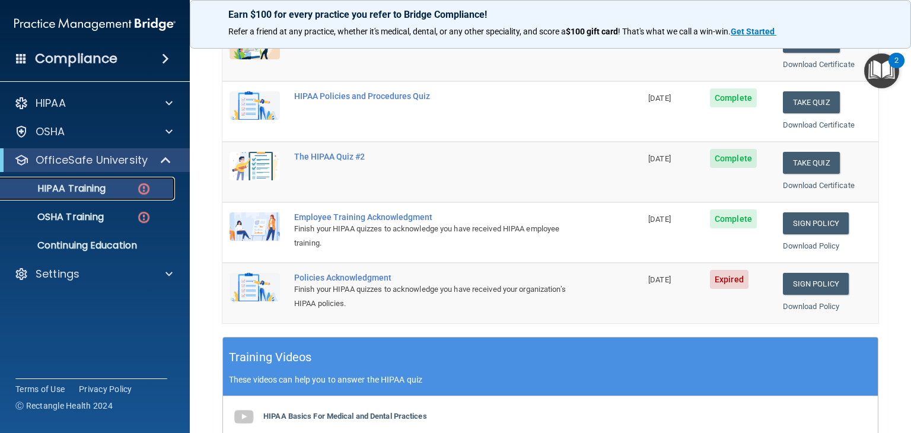
scroll to position [189, 0]
click at [810, 282] on link "Sign Policy" at bounding box center [816, 283] width 66 height 22
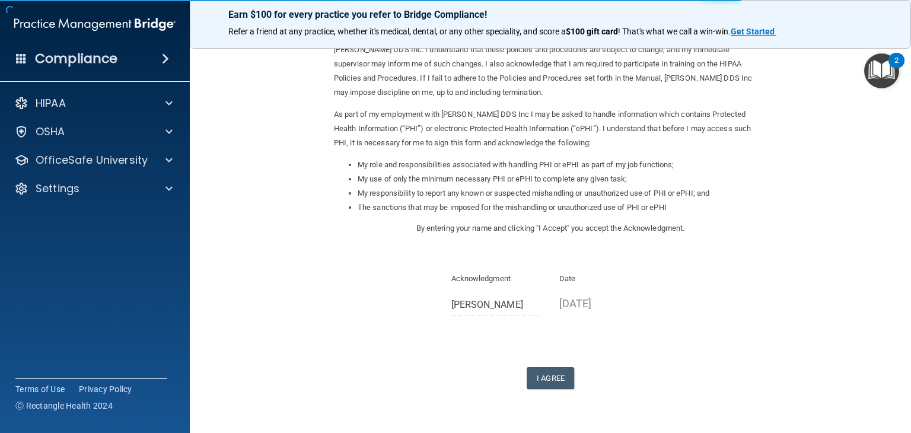
scroll to position [110, 0]
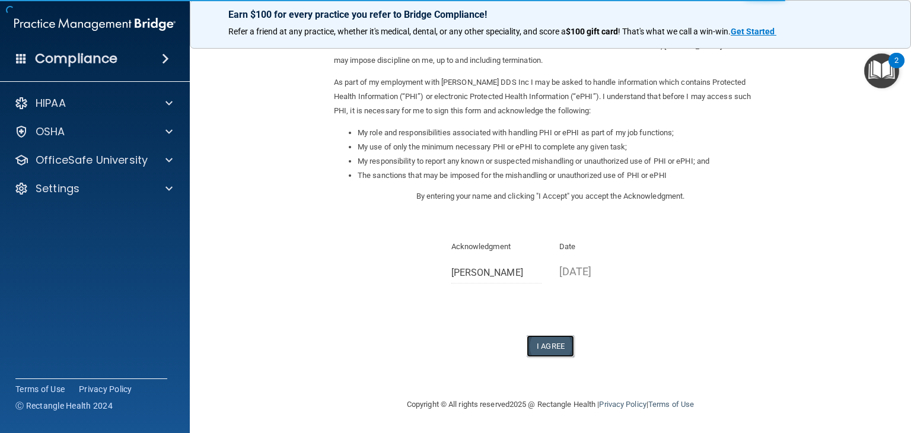
click at [539, 354] on button "I Agree" at bounding box center [550, 346] width 47 height 22
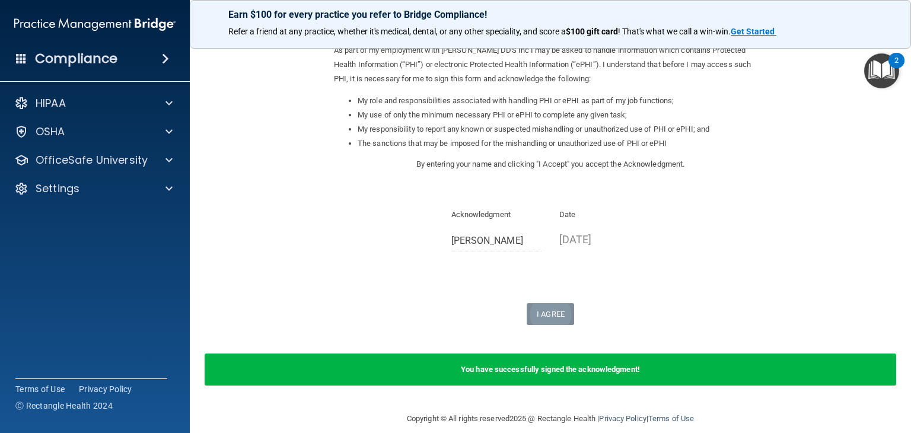
scroll to position [157, 0]
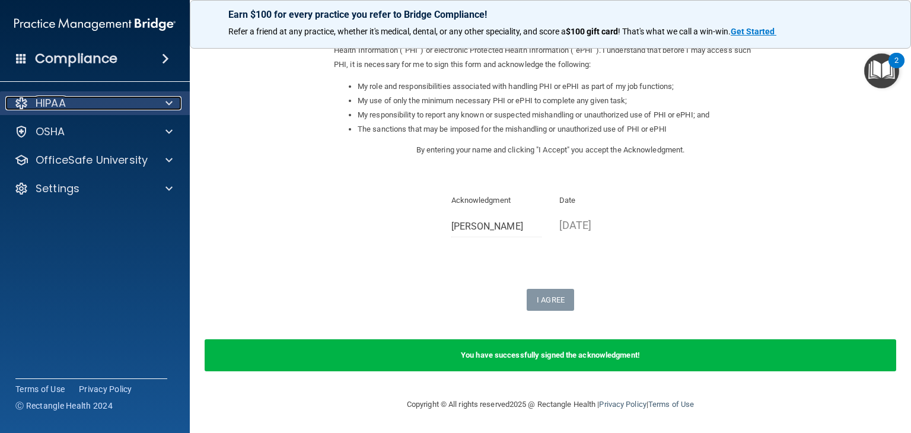
click at [62, 109] on p "HIPAA" at bounding box center [51, 103] width 30 height 14
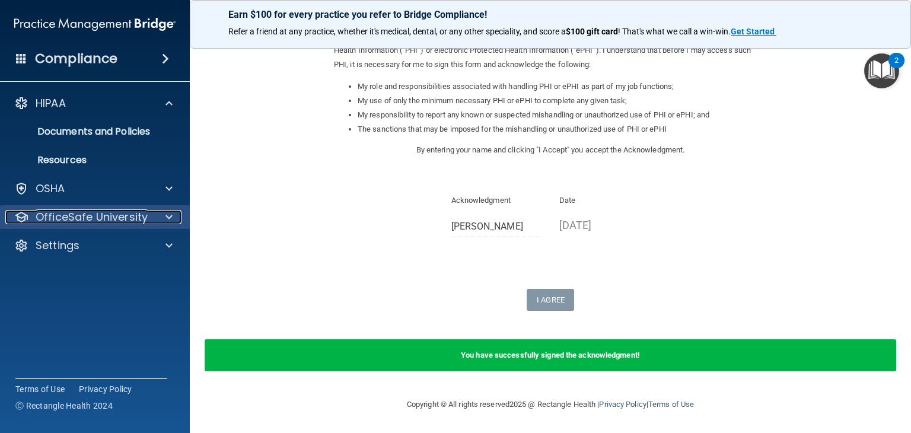
click at [128, 220] on p "OfficeSafe University" at bounding box center [92, 217] width 112 height 14
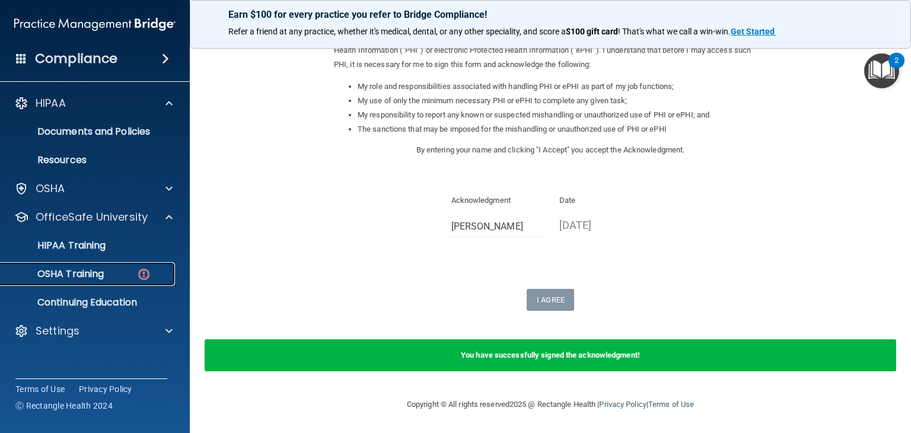
click at [96, 283] on link "OSHA Training" at bounding box center [81, 274] width 187 height 24
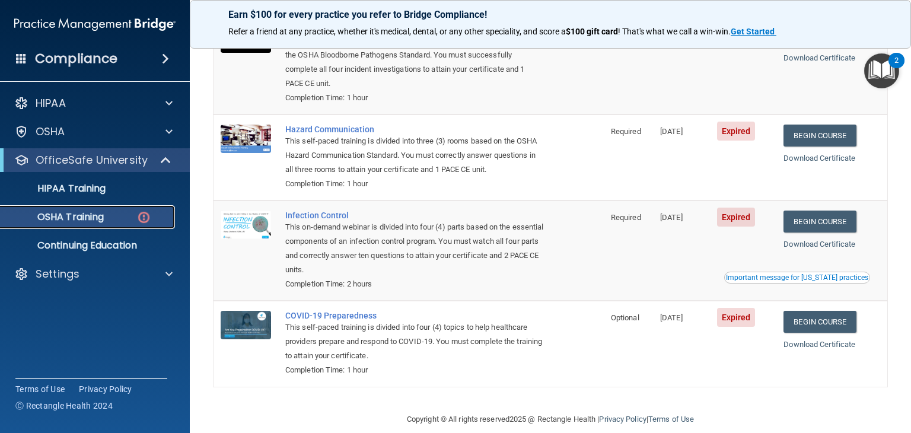
scroll to position [147, 0]
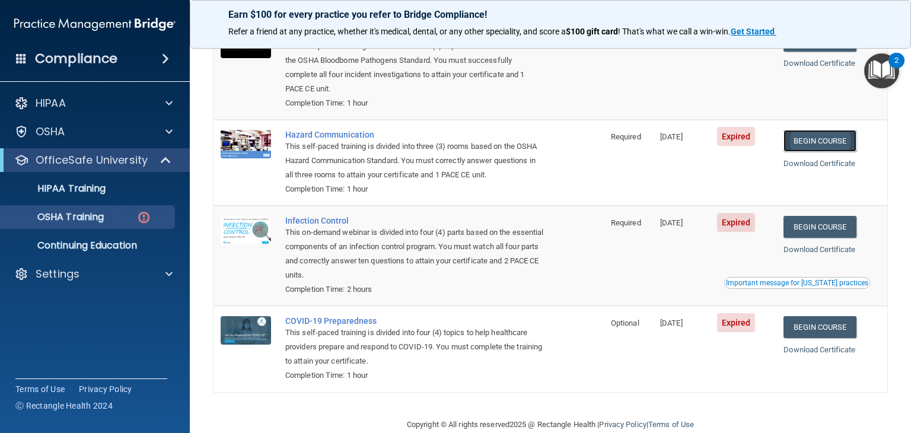
click at [827, 145] on link "Begin Course" at bounding box center [820, 141] width 72 height 22
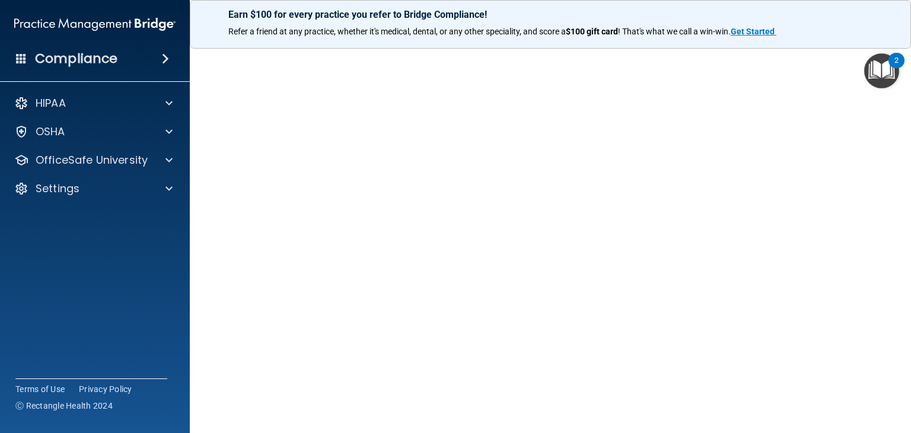
scroll to position [47, 0]
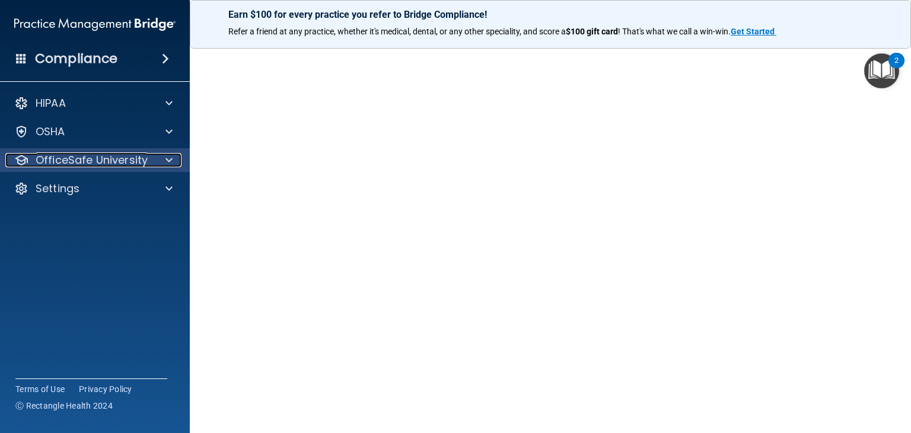
click at [100, 162] on p "OfficeSafe University" at bounding box center [92, 160] width 112 height 14
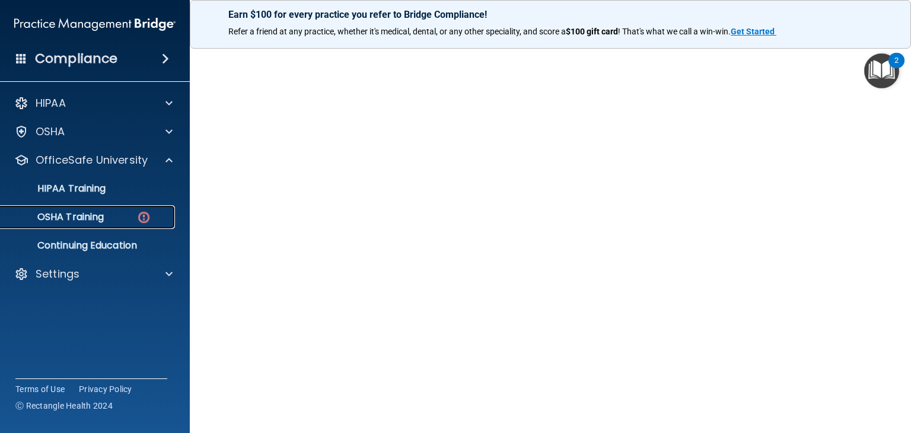
click at [81, 220] on p "OSHA Training" at bounding box center [56, 217] width 96 height 12
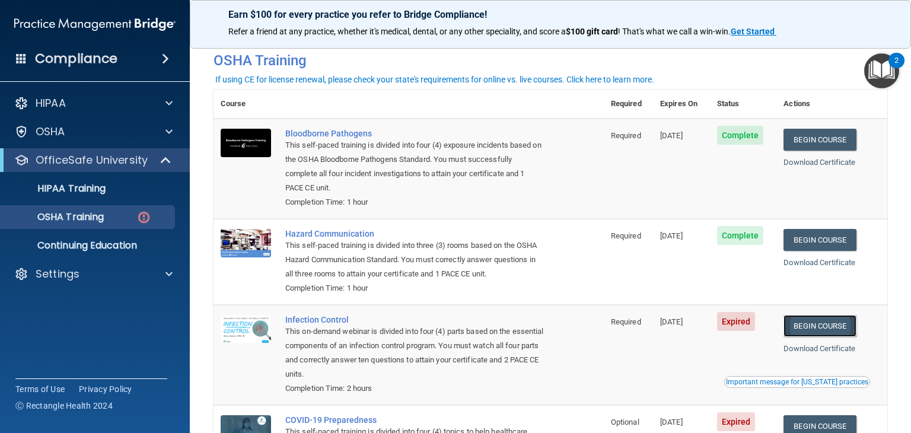
click at [828, 332] on link "Begin Course" at bounding box center [820, 326] width 72 height 22
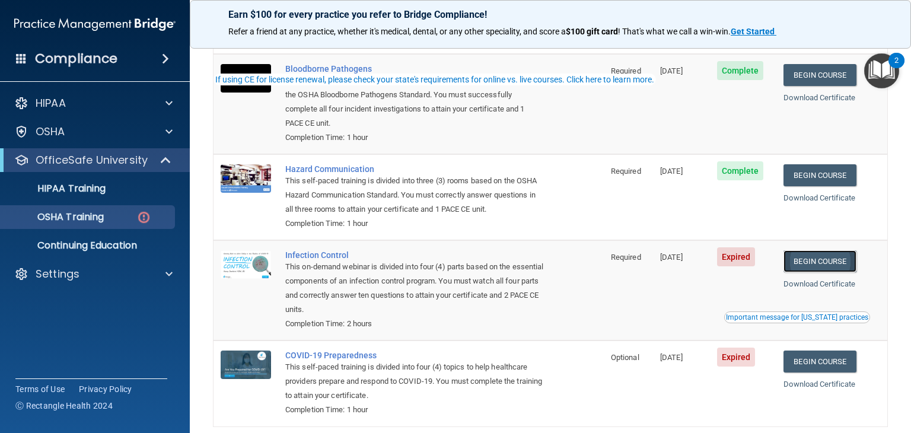
scroll to position [169, 0]
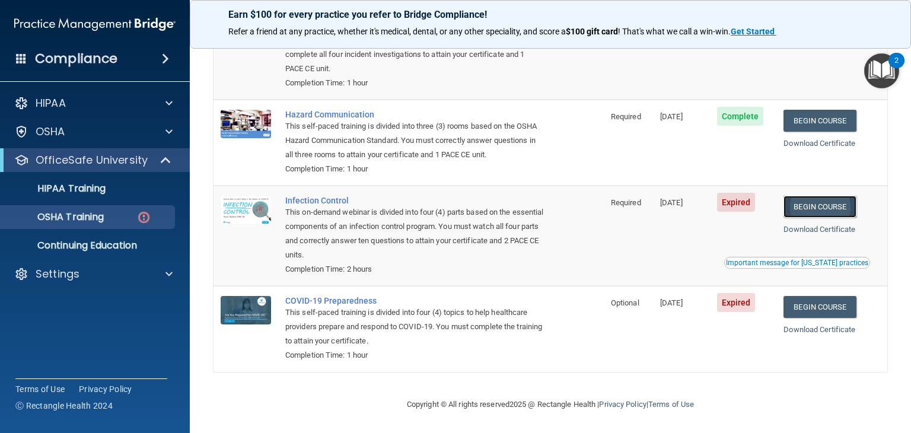
click at [834, 207] on link "Begin Course" at bounding box center [820, 207] width 72 height 22
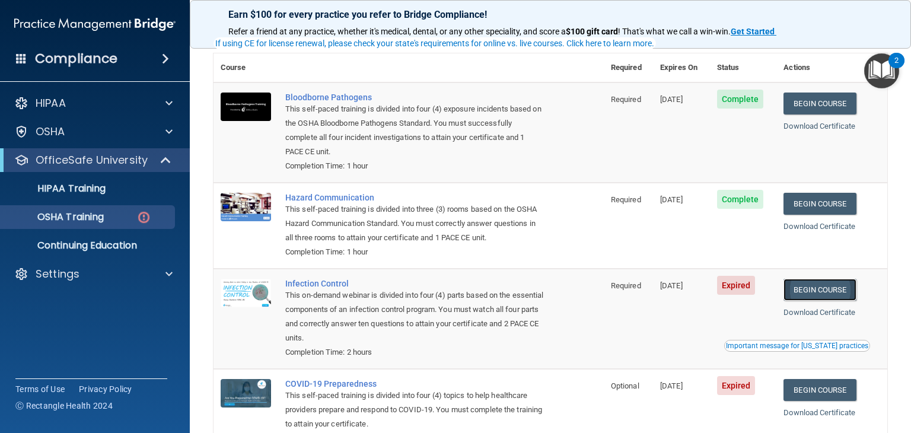
scroll to position [85, 0]
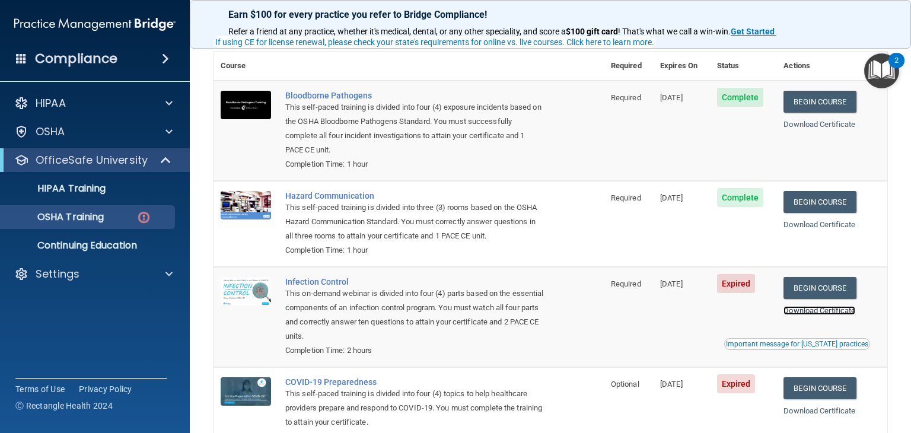
click at [824, 315] on link "Download Certificate" at bounding box center [820, 310] width 72 height 9
click at [816, 391] on link "Begin Course" at bounding box center [820, 388] width 72 height 22
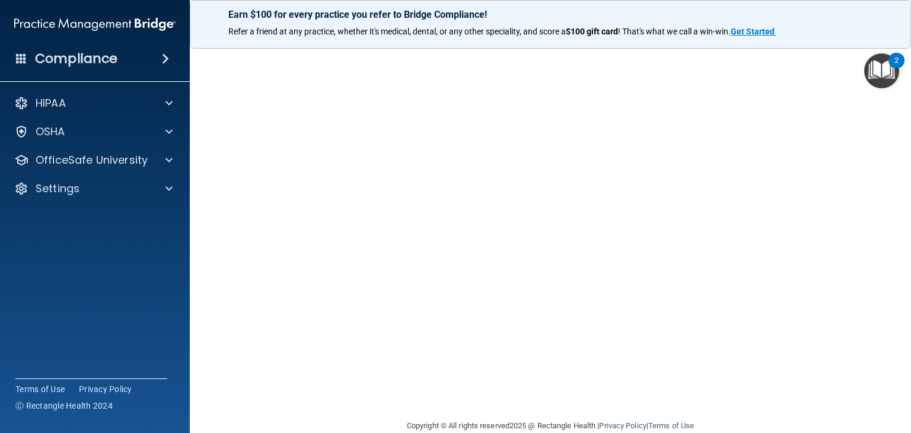
scroll to position [55, 0]
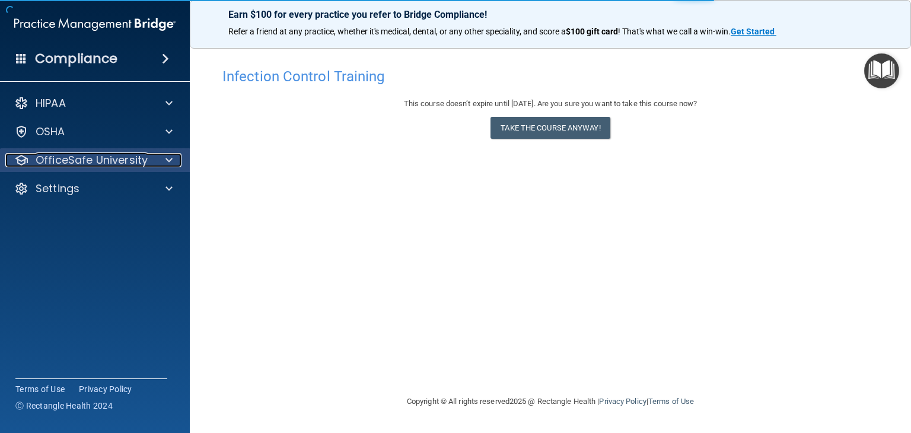
click at [101, 164] on p "OfficeSafe University" at bounding box center [92, 160] width 112 height 14
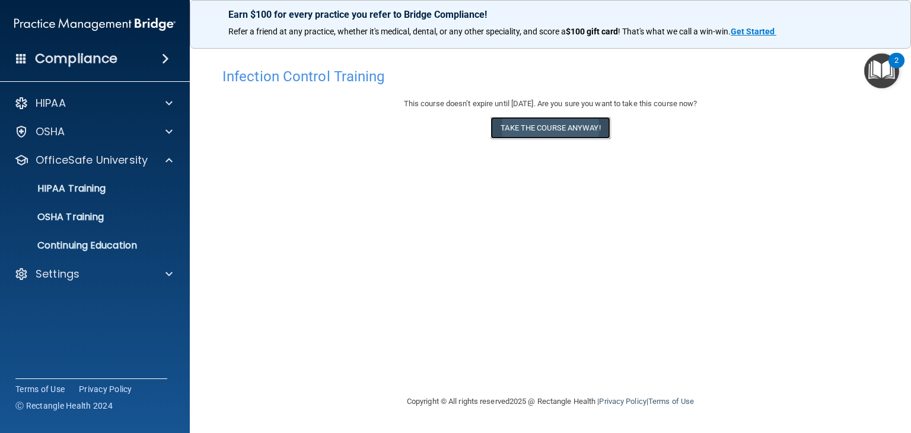
click at [577, 131] on button "Take the course anyway!" at bounding box center [550, 128] width 119 height 22
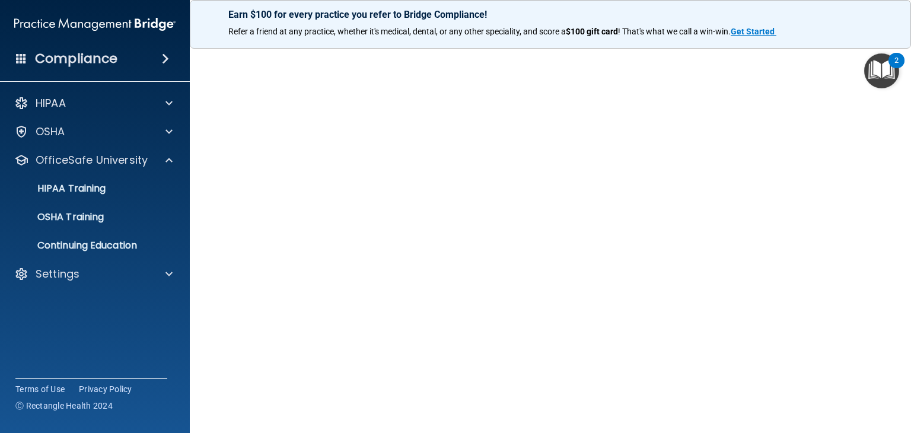
scroll to position [49, 0]
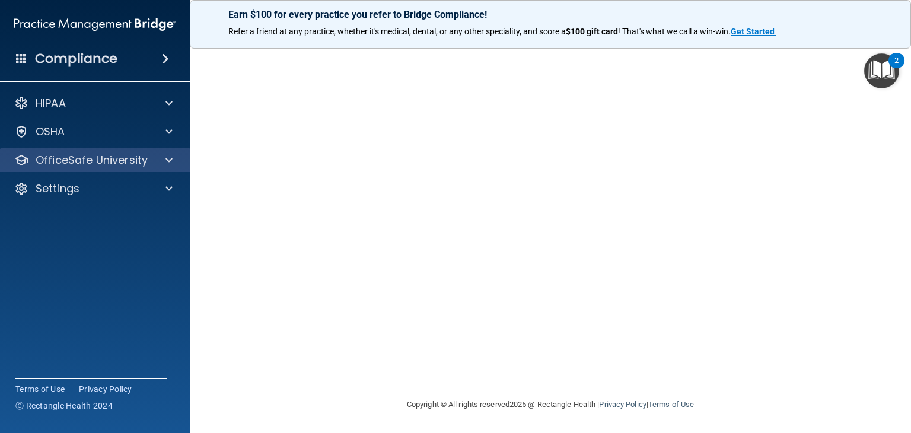
click at [112, 170] on div "OfficeSafe University" at bounding box center [95, 160] width 190 height 24
click at [123, 164] on p "OfficeSafe University" at bounding box center [92, 160] width 112 height 14
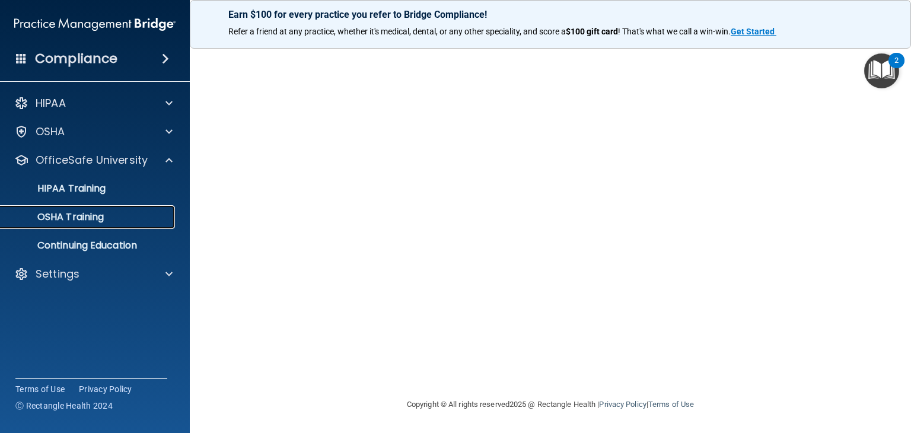
click at [98, 216] on p "OSHA Training" at bounding box center [56, 217] width 96 height 12
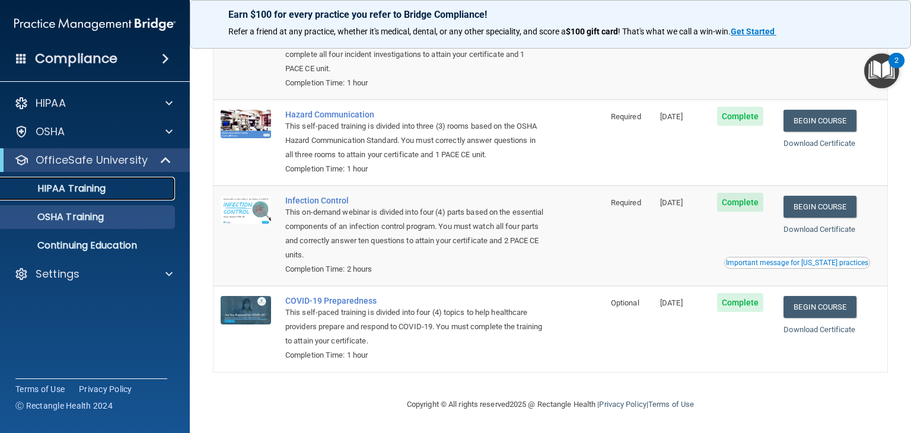
click at [83, 188] on p "HIPAA Training" at bounding box center [57, 189] width 98 height 12
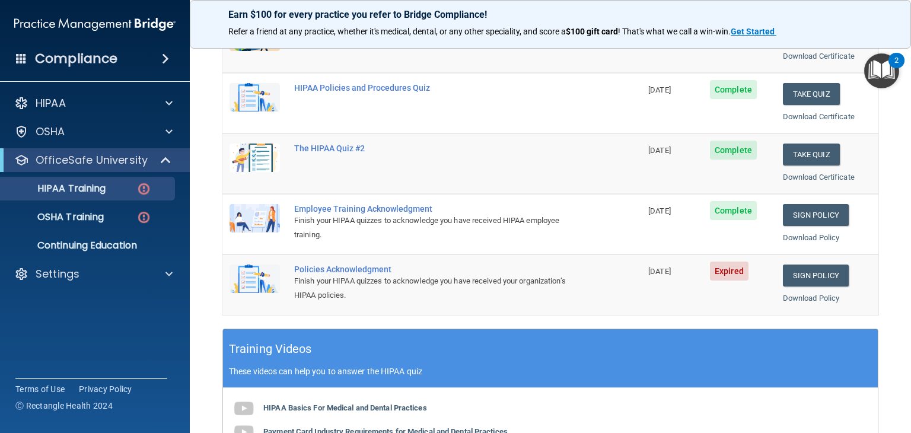
scroll to position [199, 0]
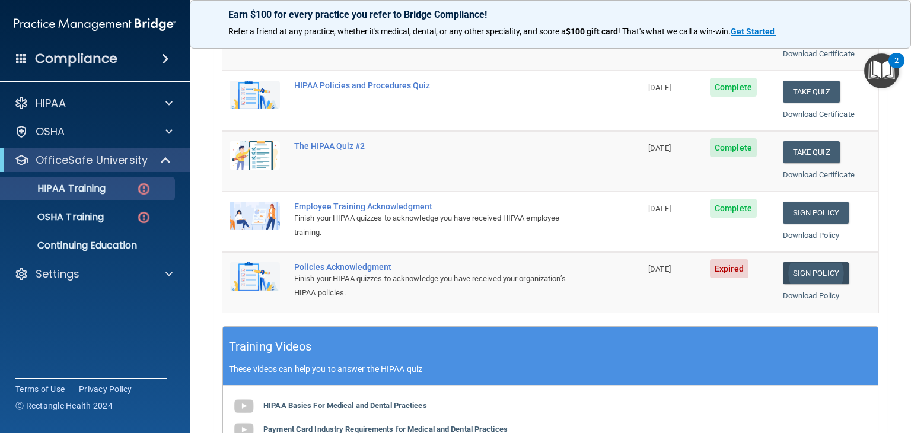
click at [822, 275] on link "Sign Policy" at bounding box center [816, 273] width 66 height 22
click at [811, 274] on link "Sign Policy" at bounding box center [816, 273] width 66 height 22
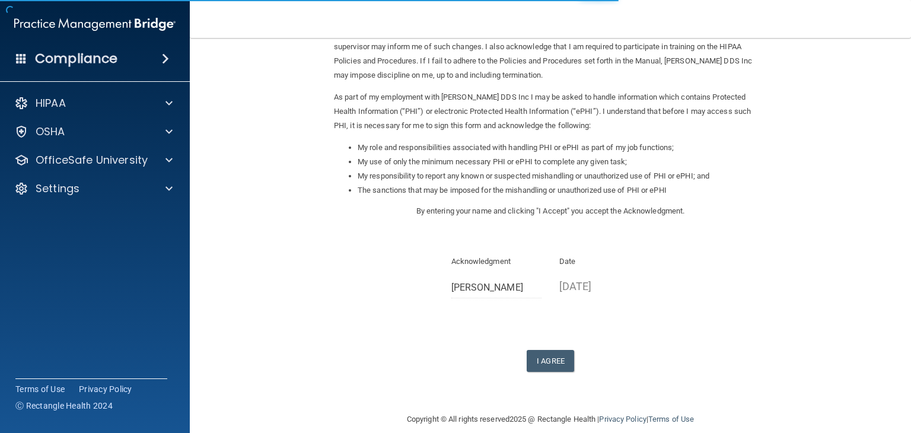
scroll to position [110, 0]
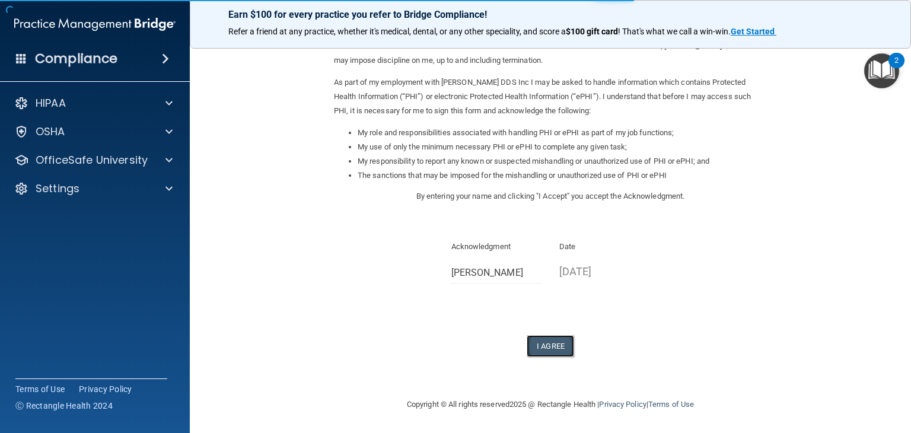
click at [550, 352] on button "I Agree" at bounding box center [550, 346] width 47 height 22
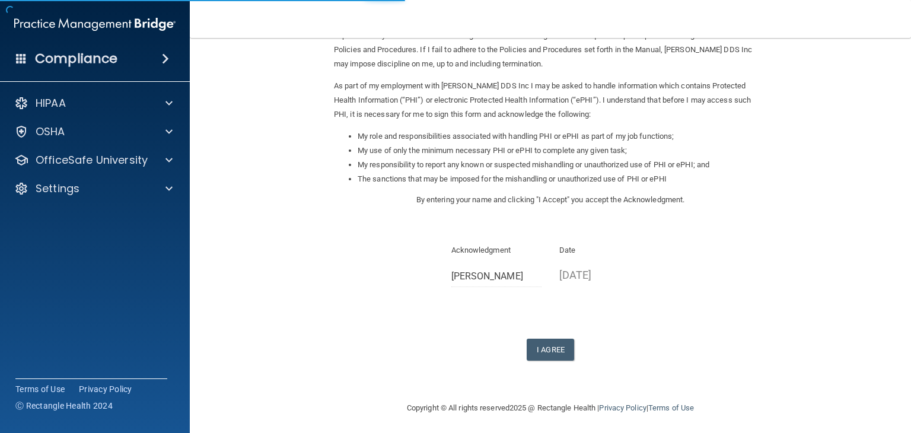
scroll to position [110, 0]
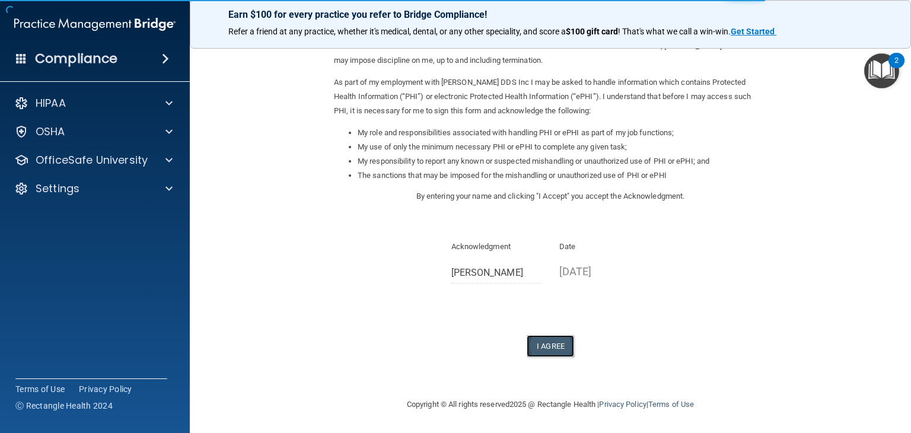
click at [551, 346] on button "I Agree" at bounding box center [550, 346] width 47 height 22
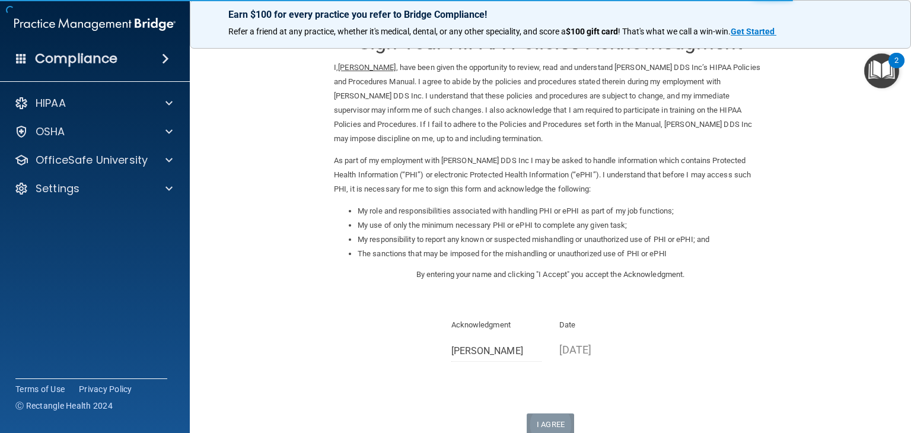
scroll to position [48, 0]
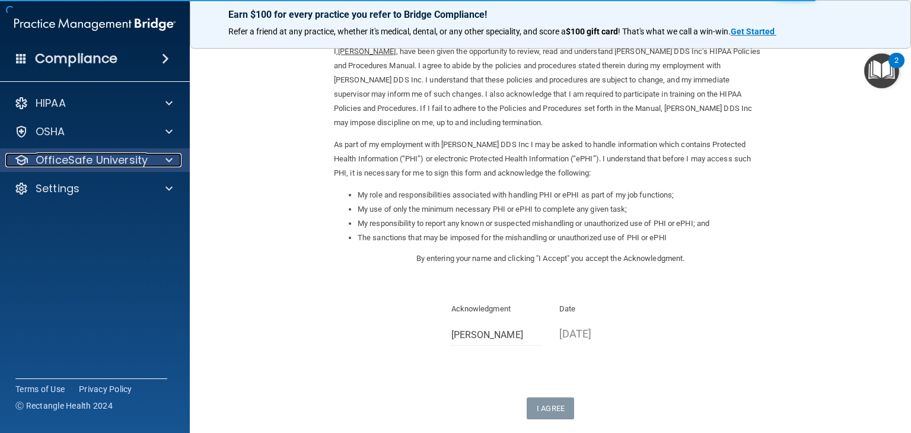
click at [112, 160] on p "OfficeSafe University" at bounding box center [92, 160] width 112 height 14
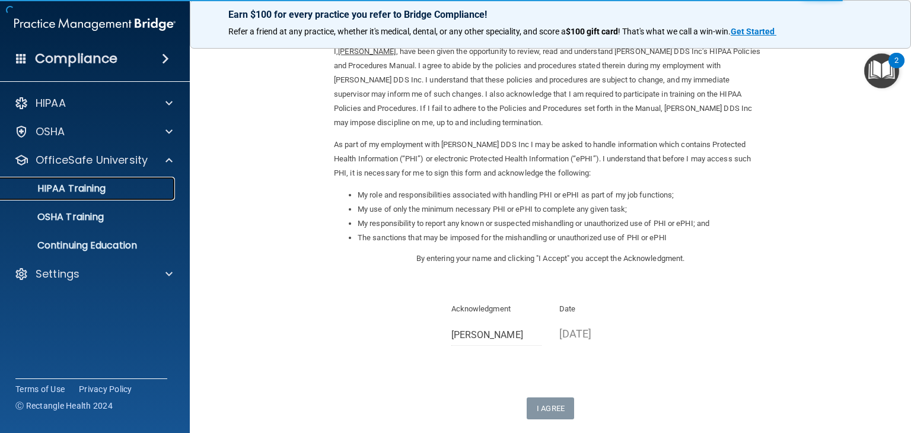
click at [86, 189] on p "HIPAA Training" at bounding box center [57, 189] width 98 height 12
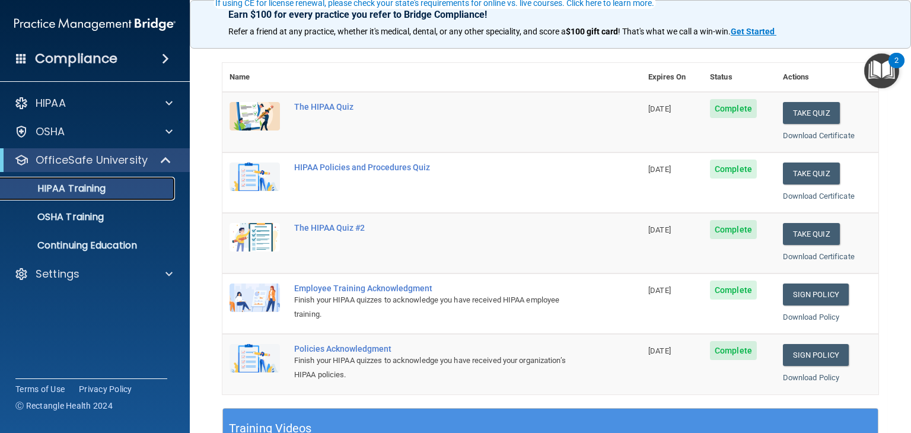
scroll to position [117, 0]
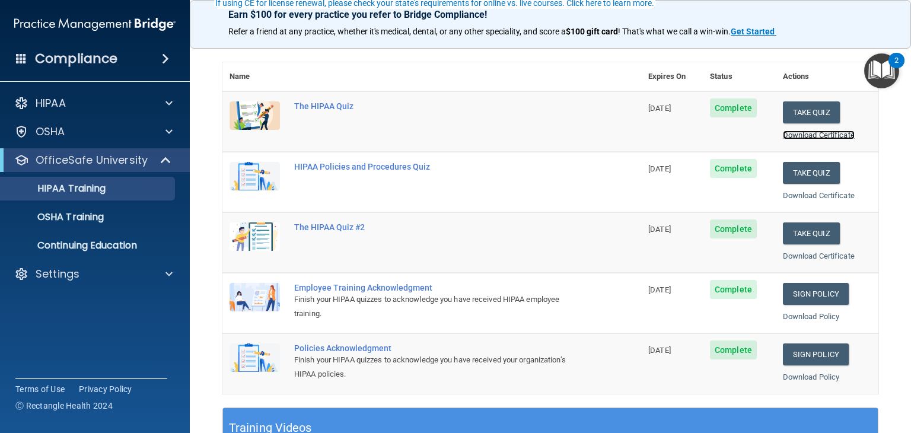
click at [824, 136] on link "Download Certificate" at bounding box center [819, 135] width 72 height 9
click at [826, 198] on link "Download Certificate" at bounding box center [819, 195] width 72 height 9
click at [831, 254] on link "Download Certificate" at bounding box center [819, 256] width 72 height 9
click at [894, 328] on main "Back Choose one path to get your HIPAA Certification ✓ HIPAA Officer Training ✓…" at bounding box center [551, 235] width 722 height 395
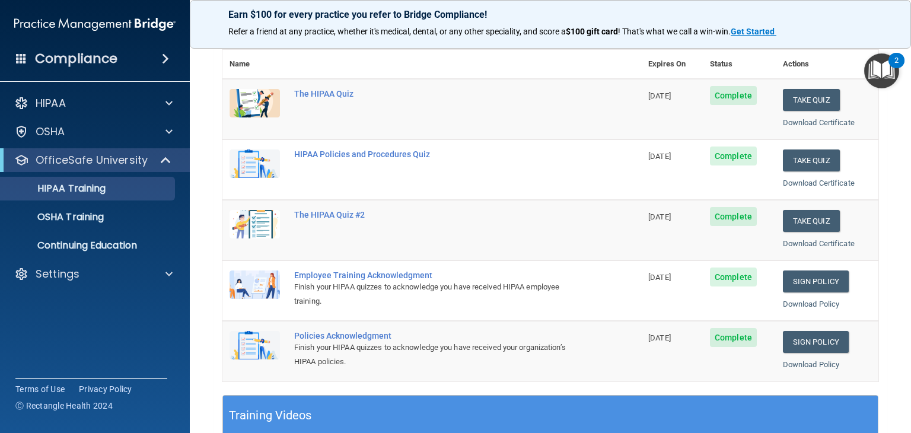
scroll to position [126, 0]
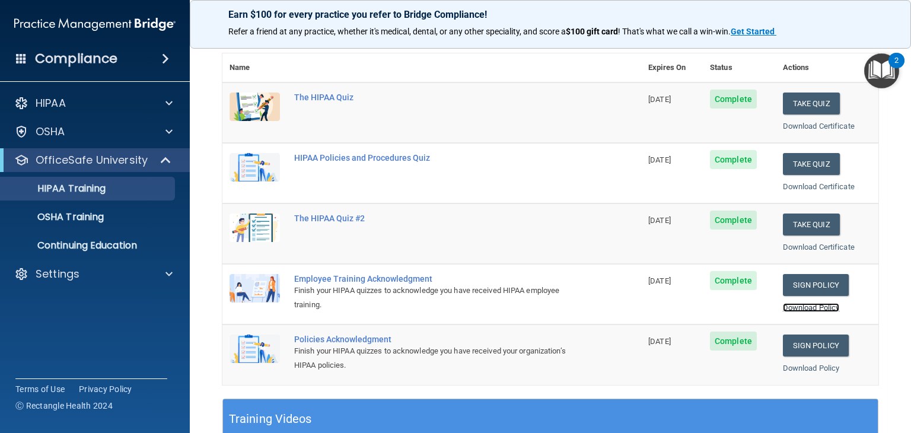
click at [820, 309] on link "Download Policy" at bounding box center [811, 307] width 57 height 9
click at [66, 223] on p "OSHA Training" at bounding box center [56, 217] width 96 height 12
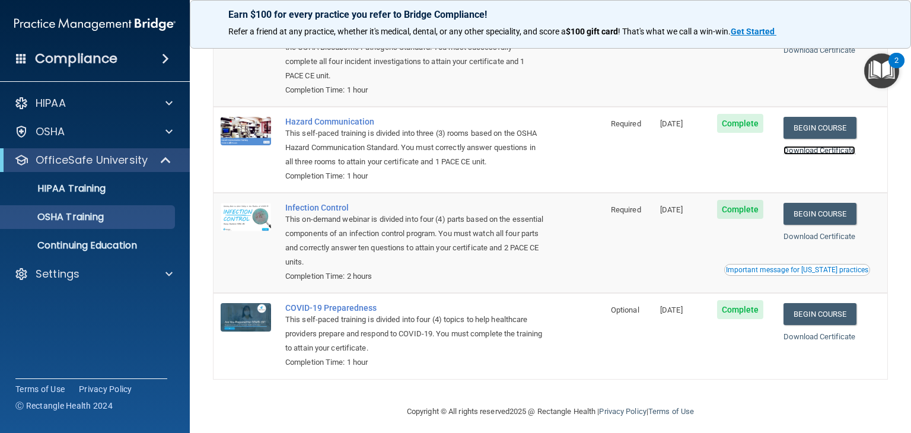
click at [835, 153] on link "Download Certificate" at bounding box center [820, 150] width 72 height 9
click at [840, 239] on link "Download Certificate" at bounding box center [820, 236] width 72 height 9
click at [838, 341] on link "Download Certificate" at bounding box center [820, 336] width 72 height 9
click at [831, 153] on link "Download Certificate" at bounding box center [820, 150] width 72 height 9
click at [829, 240] on link "Download Certificate" at bounding box center [820, 236] width 72 height 9
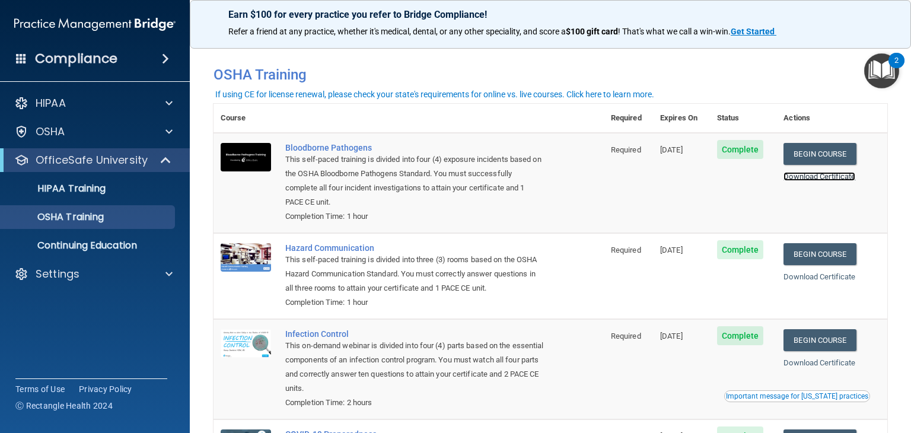
click at [823, 180] on link "Download Certificate" at bounding box center [820, 176] width 72 height 9
click at [821, 178] on link "Download Certificate" at bounding box center [820, 176] width 72 height 9
click at [100, 191] on p "HIPAA Training" at bounding box center [57, 189] width 98 height 12
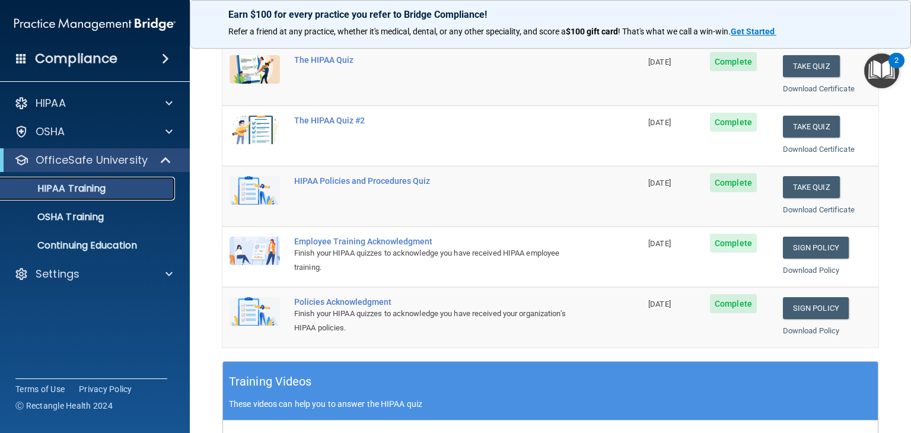
scroll to position [163, 0]
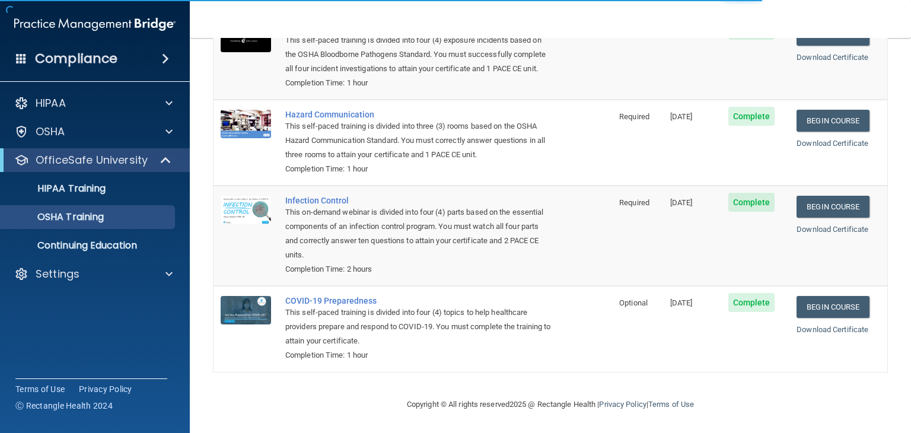
scroll to position [135, 0]
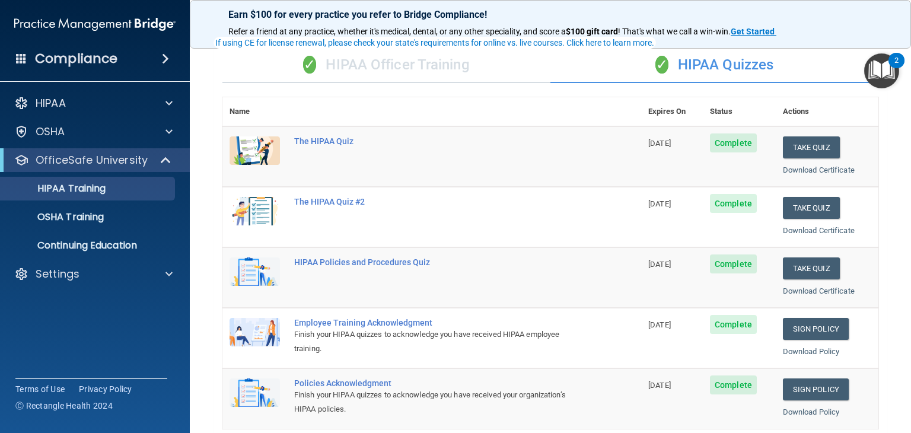
scroll to position [76, 0]
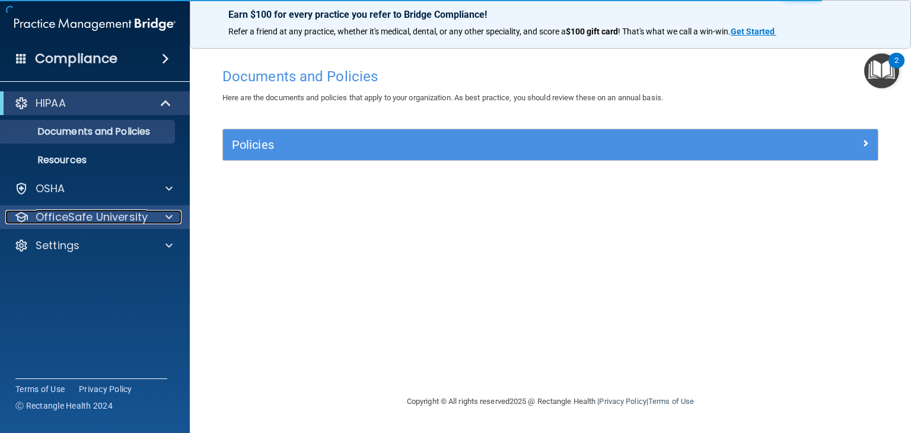
click at [74, 218] on p "OfficeSafe University" at bounding box center [92, 217] width 112 height 14
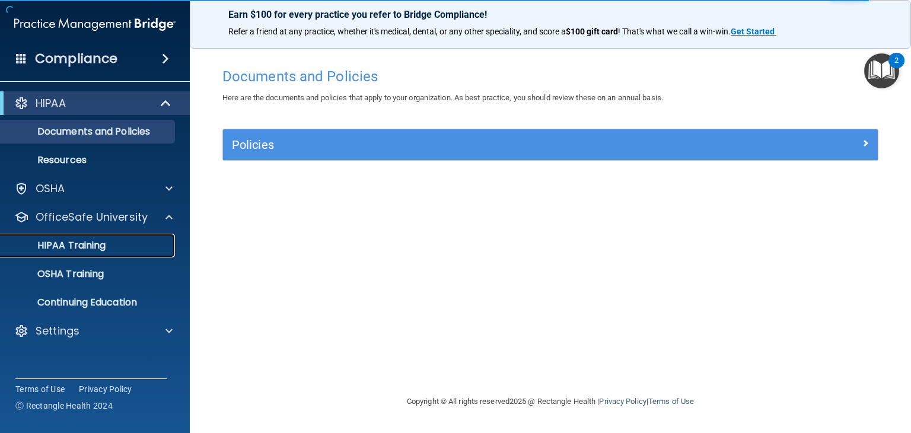
click at [89, 248] on p "HIPAA Training" at bounding box center [57, 246] width 98 height 12
